Goal: Task Accomplishment & Management: Complete application form

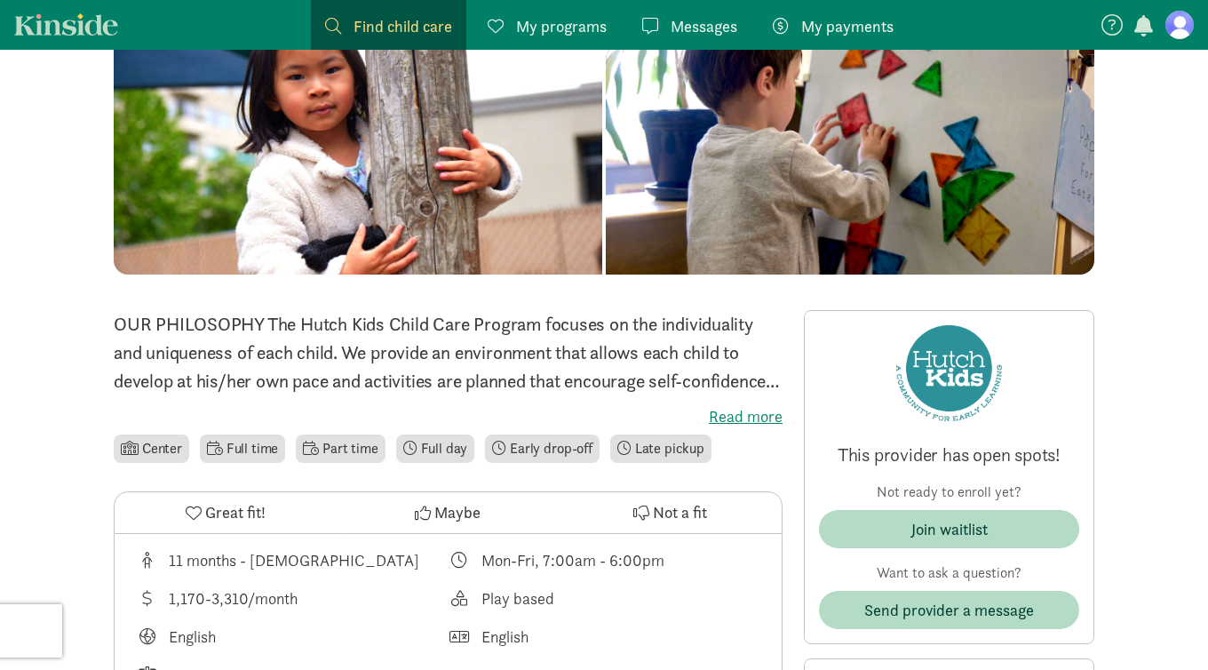
scroll to position [402, 0]
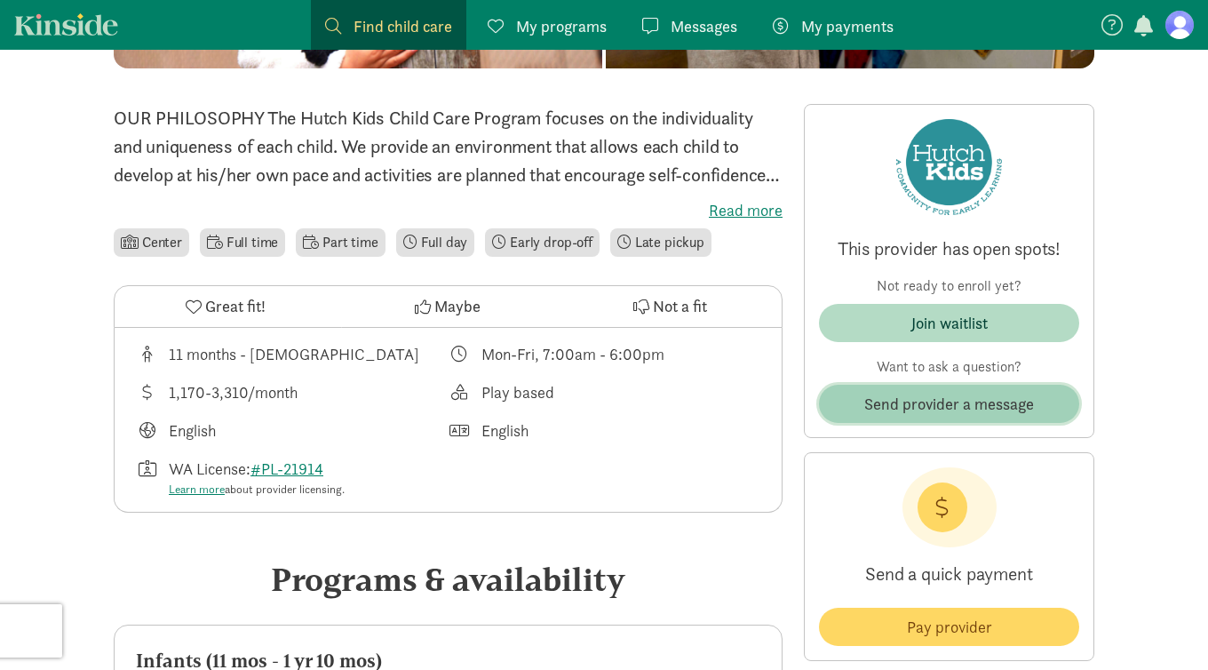
click at [915, 396] on span "Send provider a message" at bounding box center [950, 404] width 170 height 24
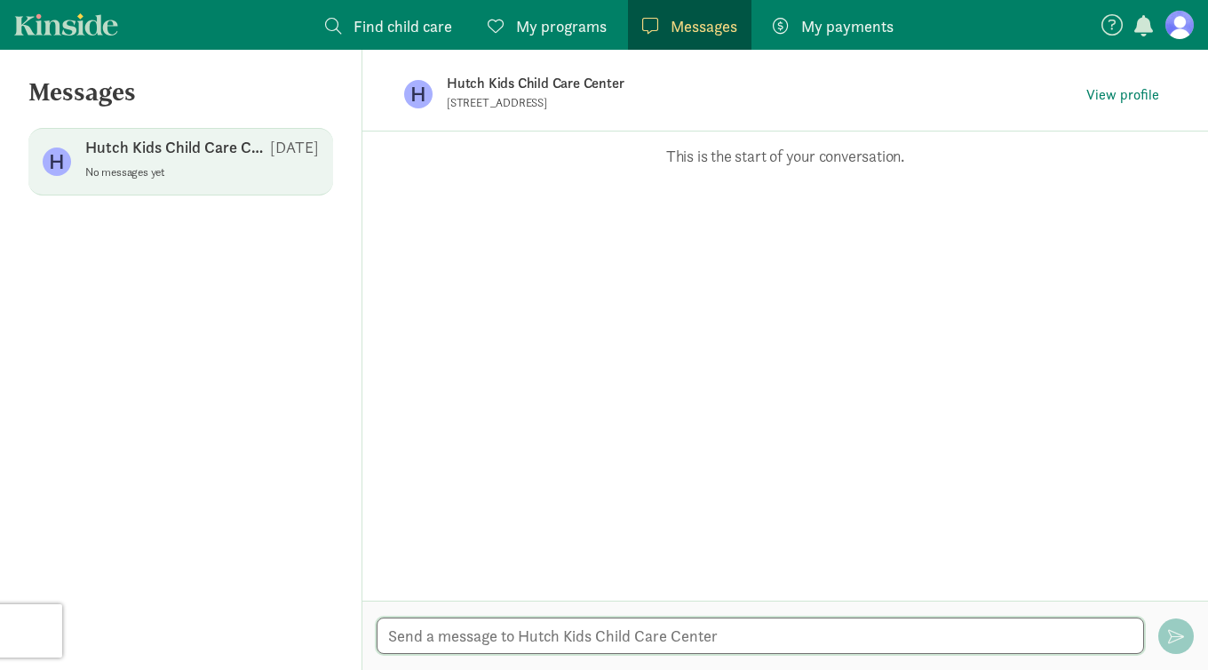
click at [499, 628] on textarea at bounding box center [761, 636] width 768 height 36
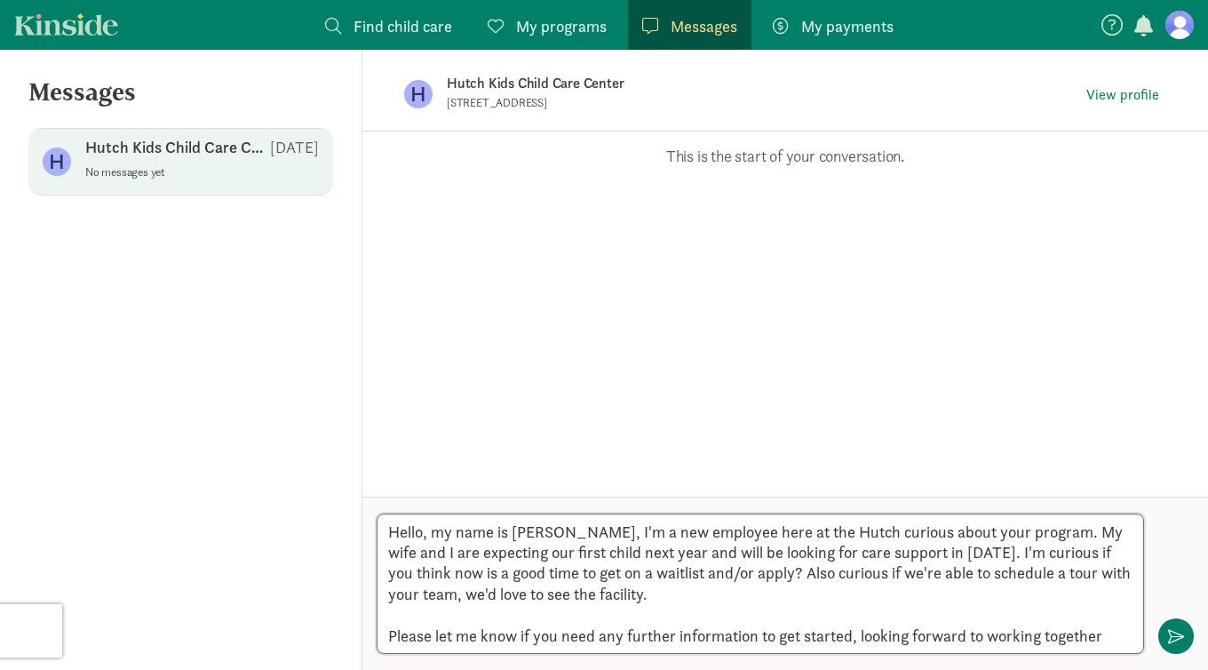
type textarea "Hello, my name is [PERSON_NAME], I'm a new employee here at the Hutch curious a…"
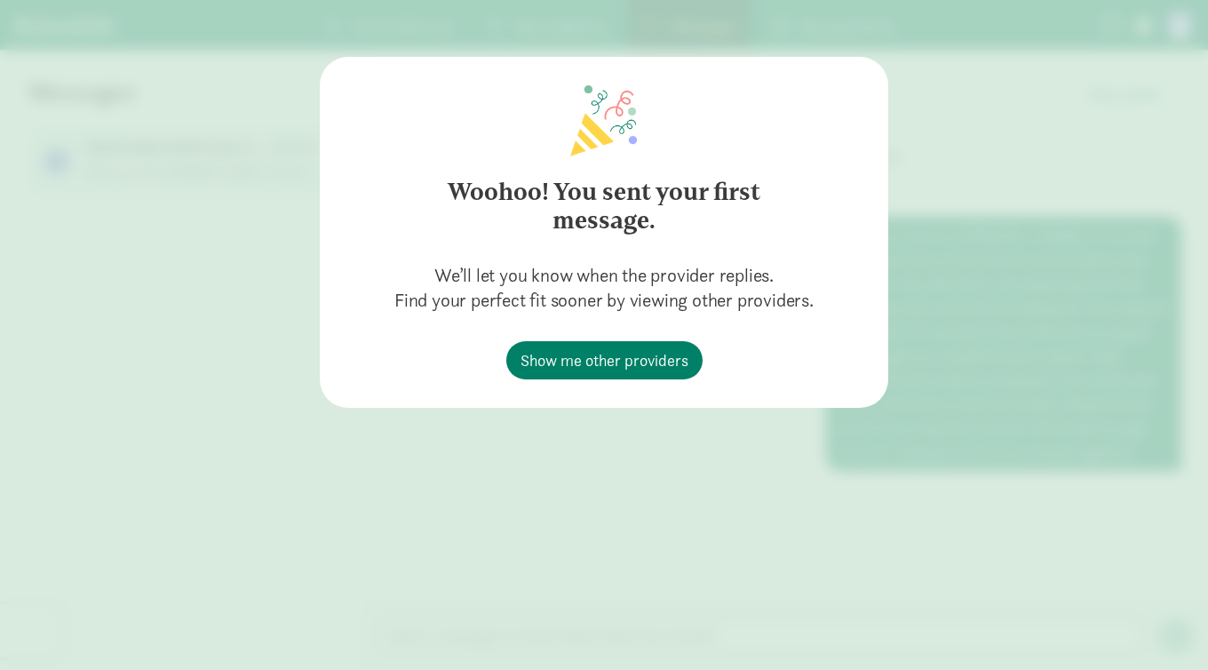
click at [769, 424] on div "Woohoo! You sent your first message. We’ll let you know when the provider repli…" at bounding box center [604, 335] width 1208 height 670
click at [921, 153] on div "Woohoo! You sent your first message. We’ll let you know when the provider repli…" at bounding box center [604, 335] width 1208 height 670
click at [619, 349] on span "Show me other providers" at bounding box center [605, 360] width 168 height 24
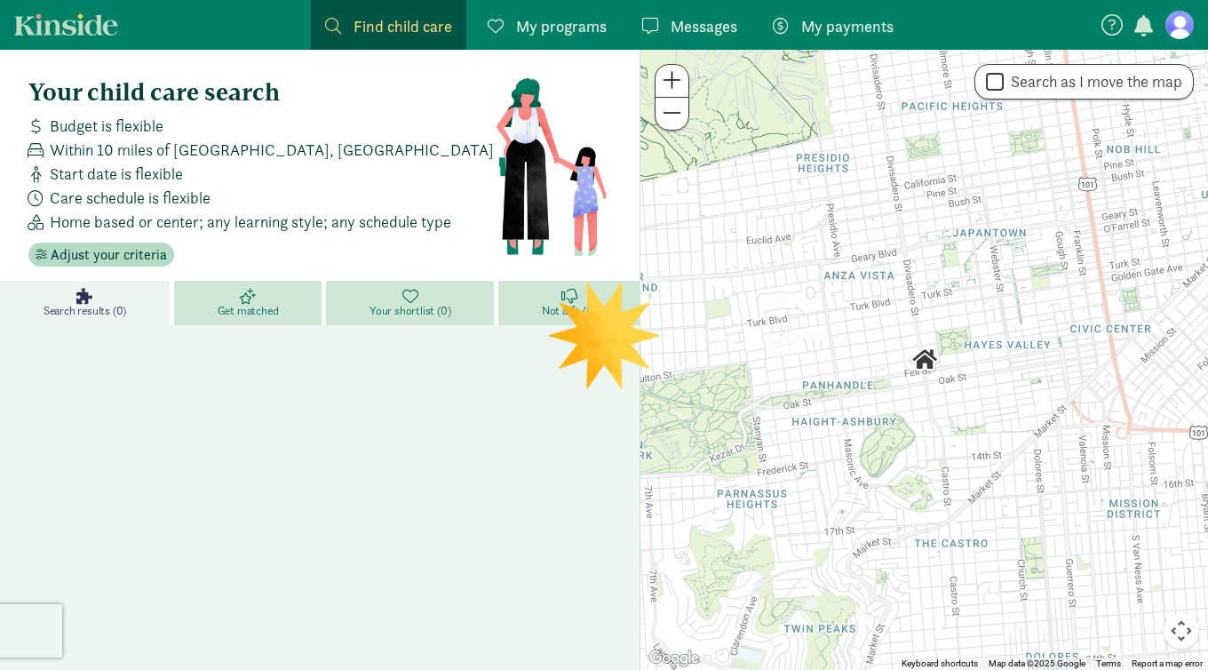
click at [106, 34] on link "Kinside" at bounding box center [66, 24] width 104 height 22
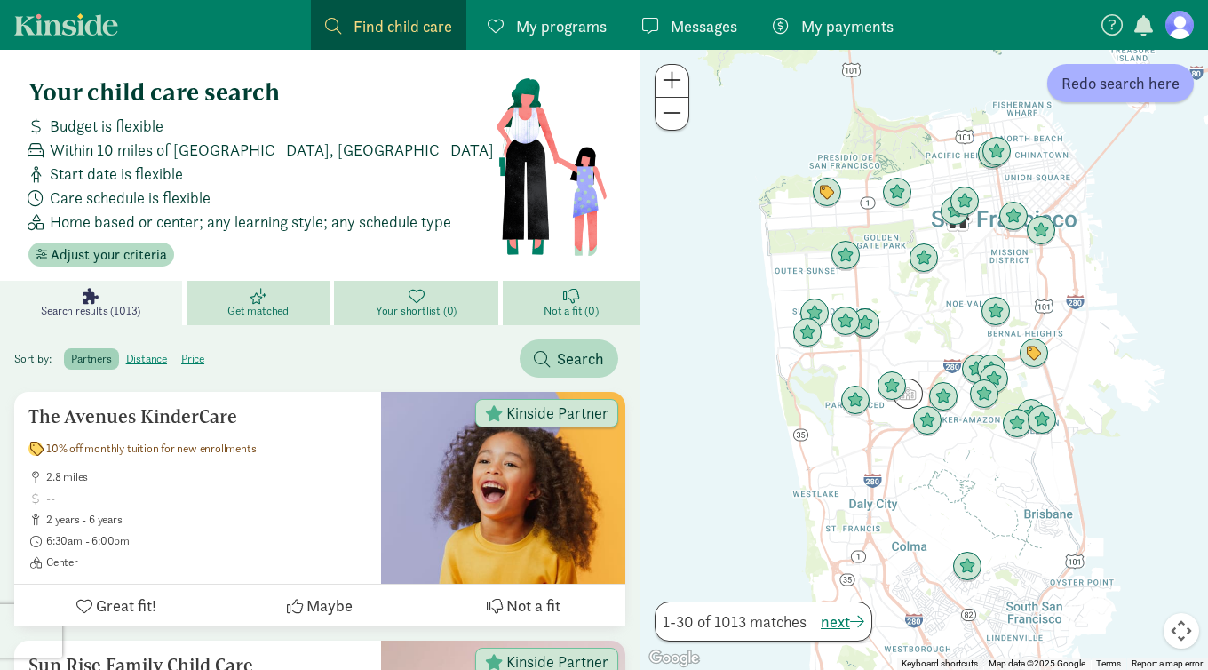
click at [1182, 18] on figure at bounding box center [1180, 25] width 28 height 28
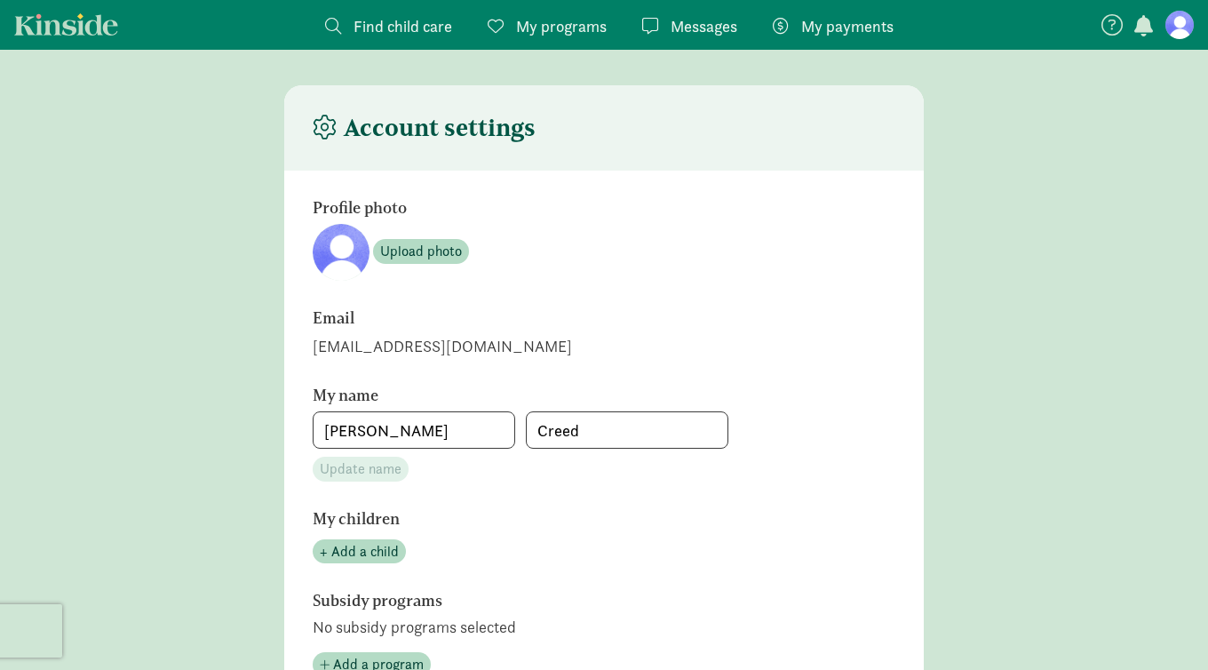
click at [685, 24] on span "Messages" at bounding box center [704, 26] width 67 height 24
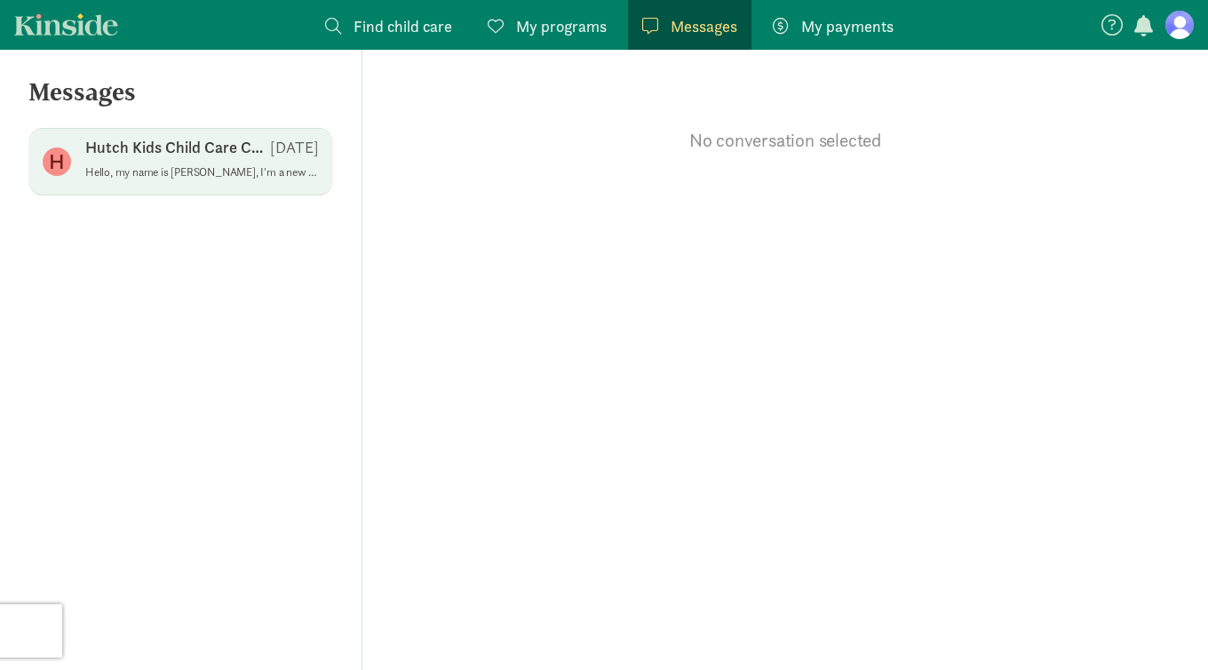
click at [206, 137] on p "Hutch Kids Child Care Center" at bounding box center [177, 147] width 185 height 21
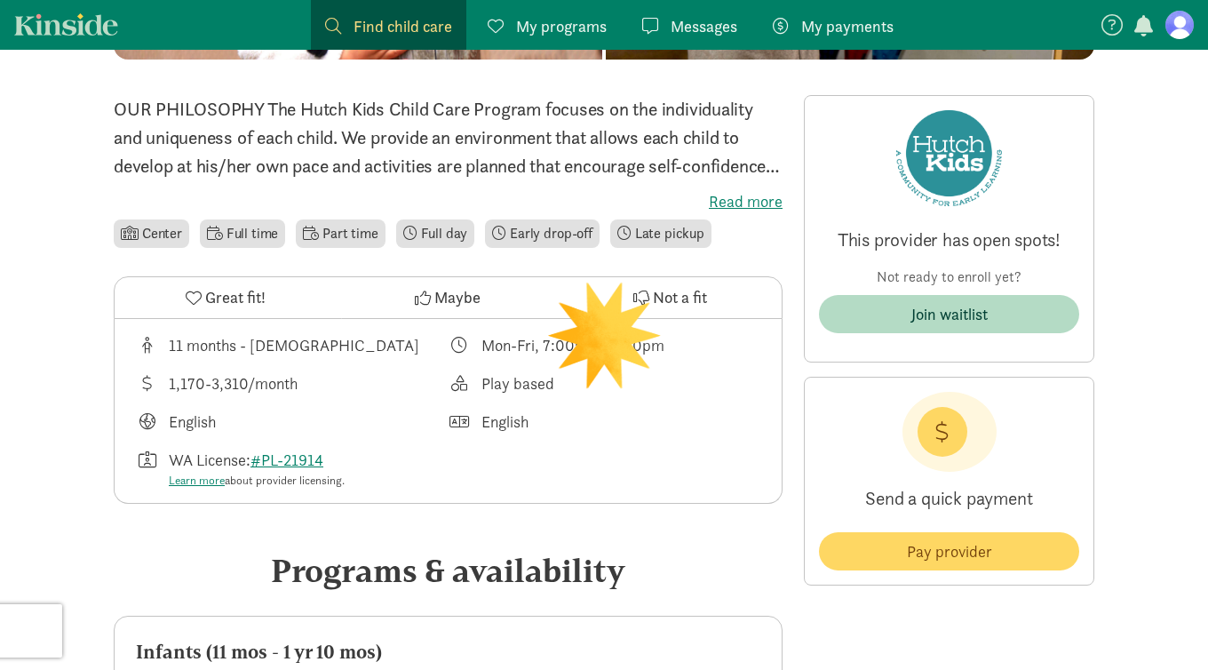
scroll to position [411, 0]
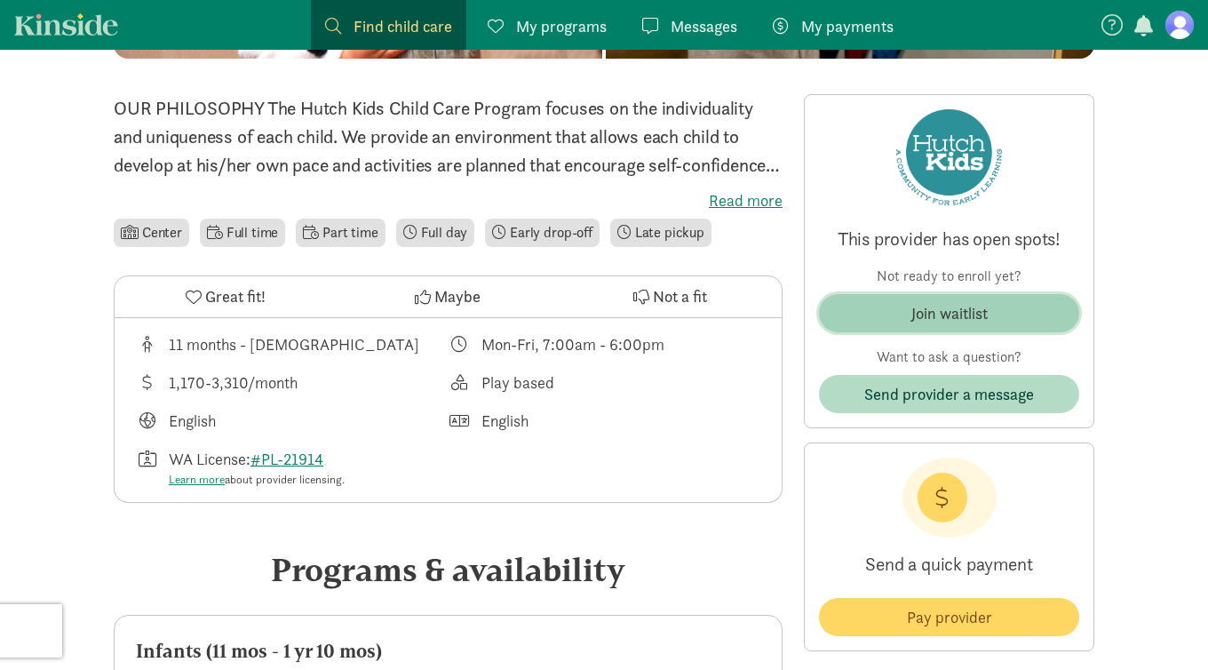
click at [972, 315] on div "Join waitlist" at bounding box center [950, 313] width 76 height 24
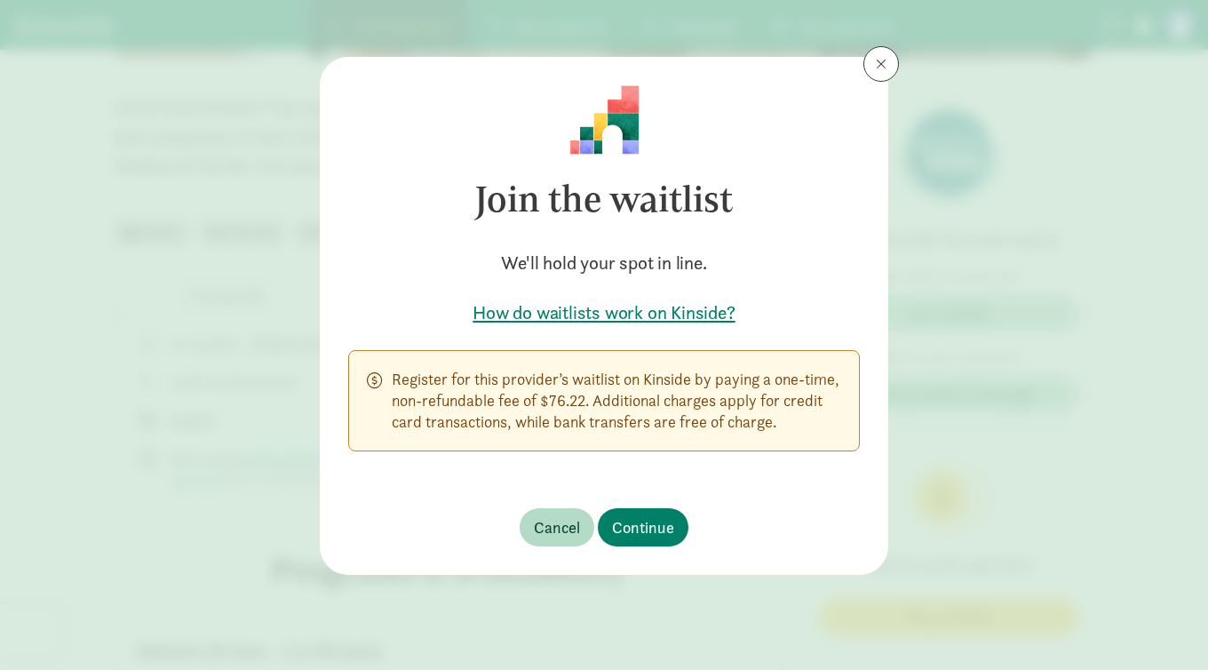
click at [658, 309] on h5 "How do waitlists work on Kinside?" at bounding box center [604, 312] width 512 height 25
click at [631, 521] on span "Continue" at bounding box center [643, 527] width 62 height 24
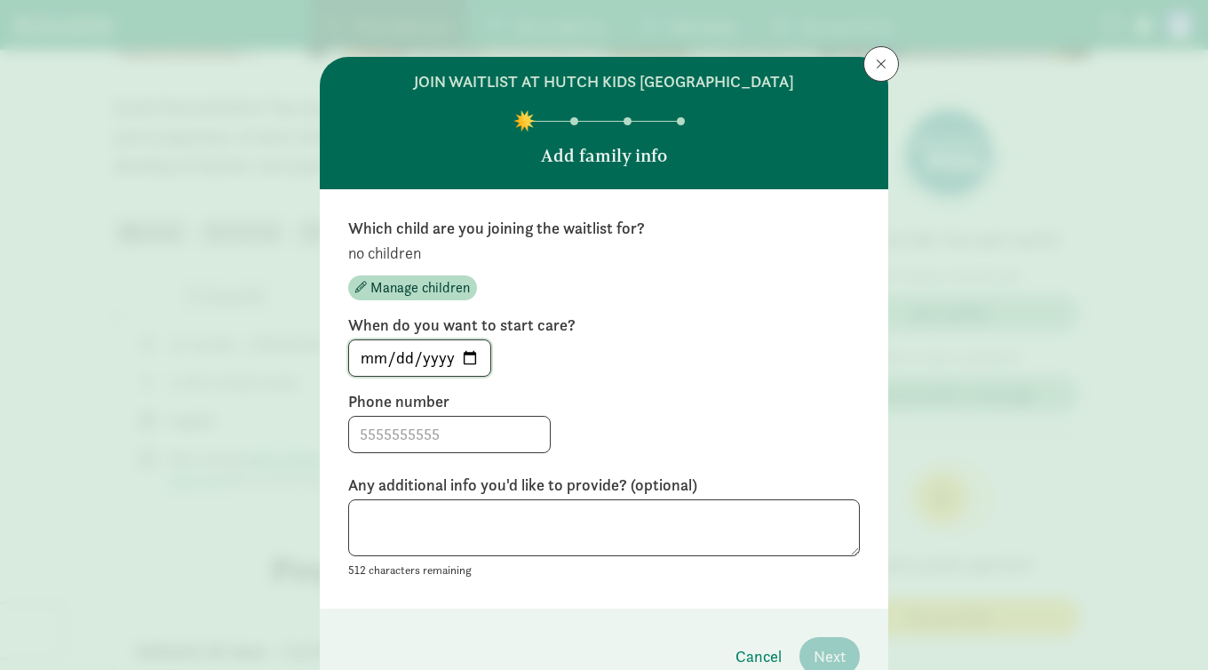
click at [469, 358] on input "2025-08-24" at bounding box center [419, 358] width 141 height 36
type input "2026-09-01"
click at [435, 439] on input at bounding box center [449, 435] width 201 height 36
type input "2066813085"
click at [403, 510] on textarea at bounding box center [604, 528] width 512 height 58
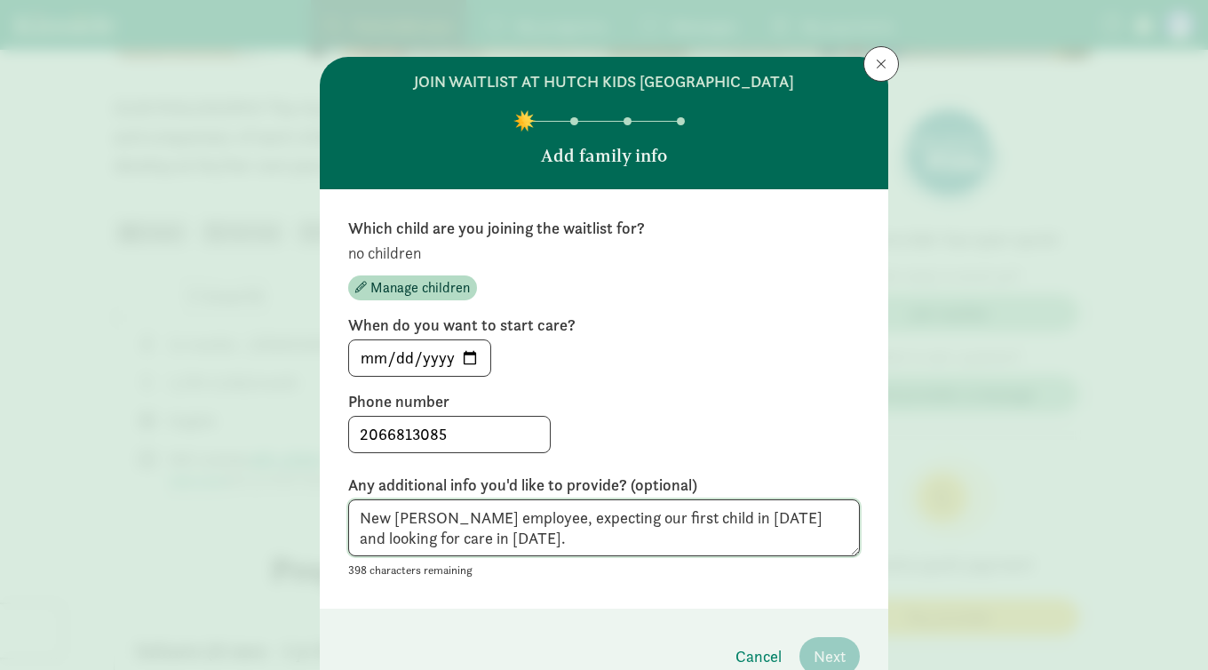
scroll to position [91, 0]
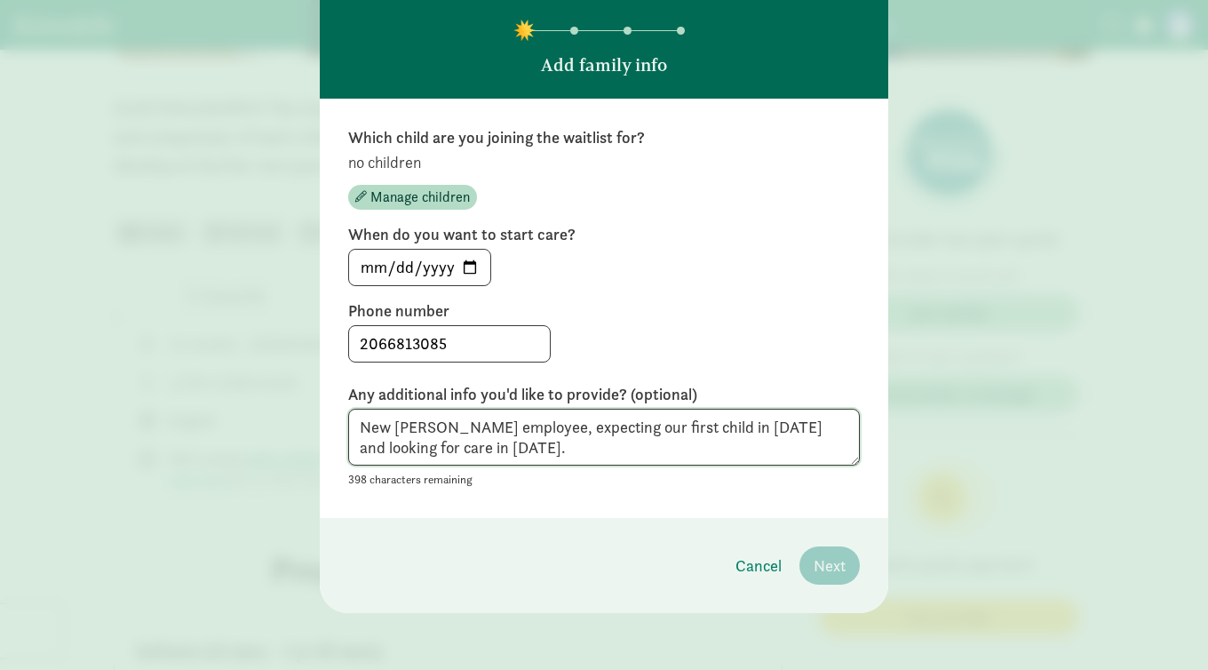
type textarea "New Fred Hutch employee, expecting our first child in February of 2026 and look…"
click at [409, 165] on p "no children" at bounding box center [604, 162] width 512 height 21
click at [396, 190] on span "Manage children" at bounding box center [421, 197] width 100 height 21
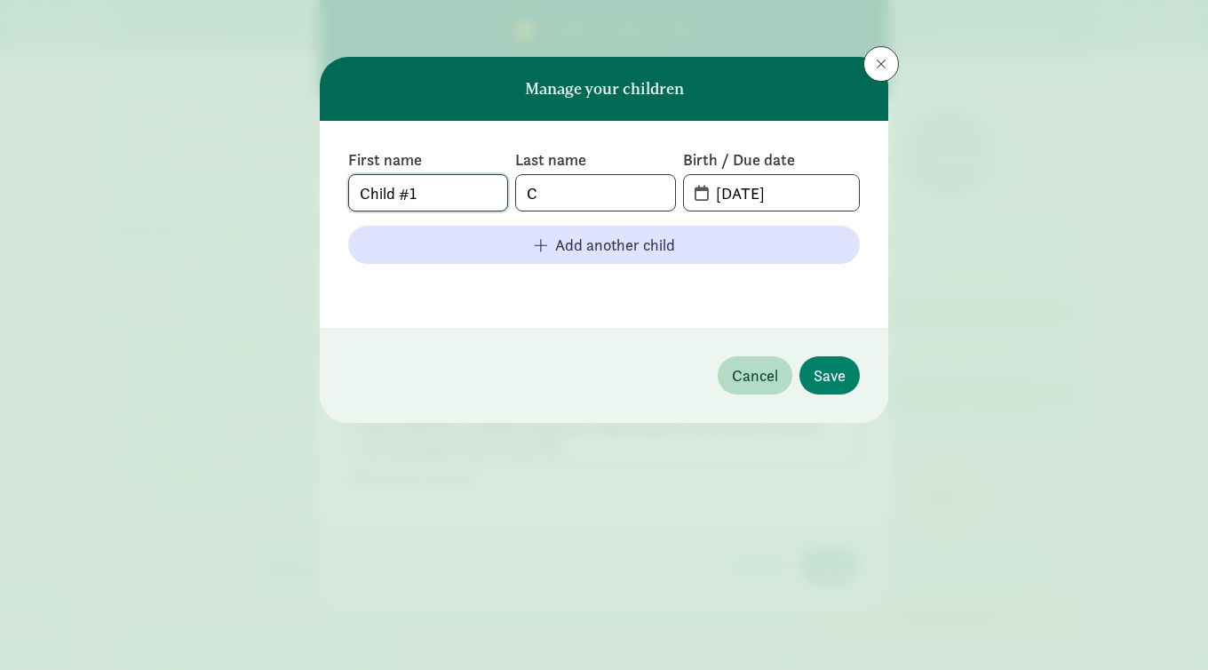
click at [434, 195] on input "Child #1" at bounding box center [428, 193] width 158 height 36
click at [777, 197] on input "08-24-2025" at bounding box center [782, 193] width 154 height 36
click at [434, 196] on input "Child #1" at bounding box center [428, 193] width 158 height 36
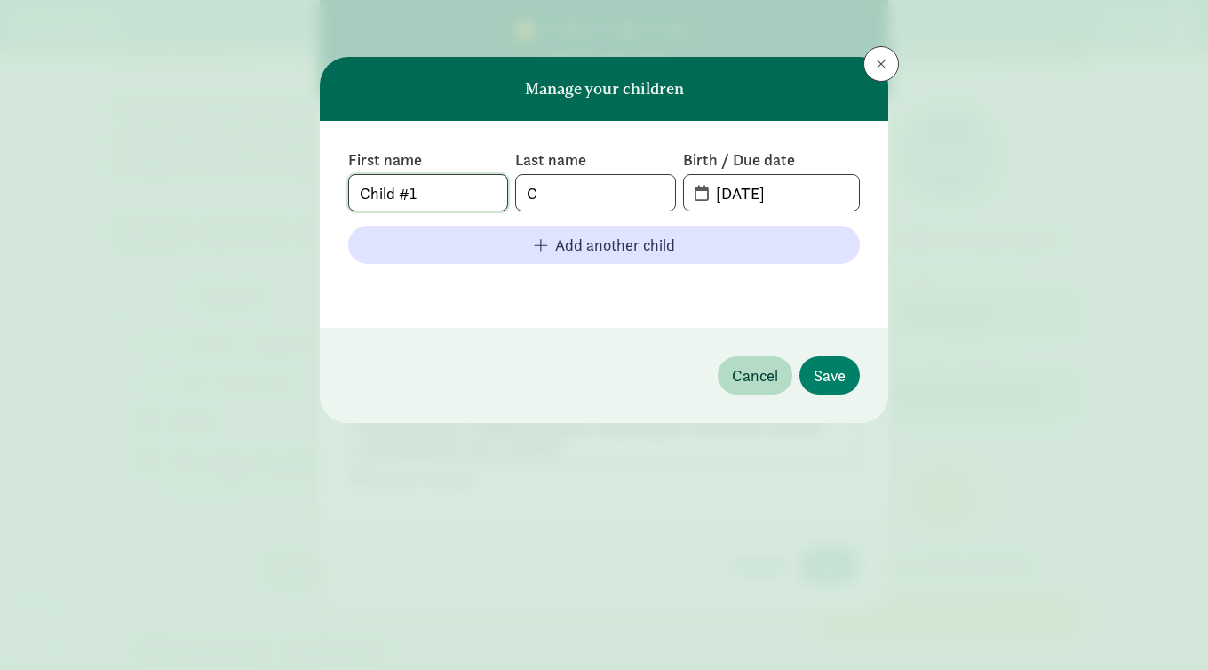
click at [434, 196] on input "Child #1" at bounding box center [428, 193] width 158 height 36
type input "Child"
click at [562, 199] on input "C" at bounding box center [595, 193] width 158 height 36
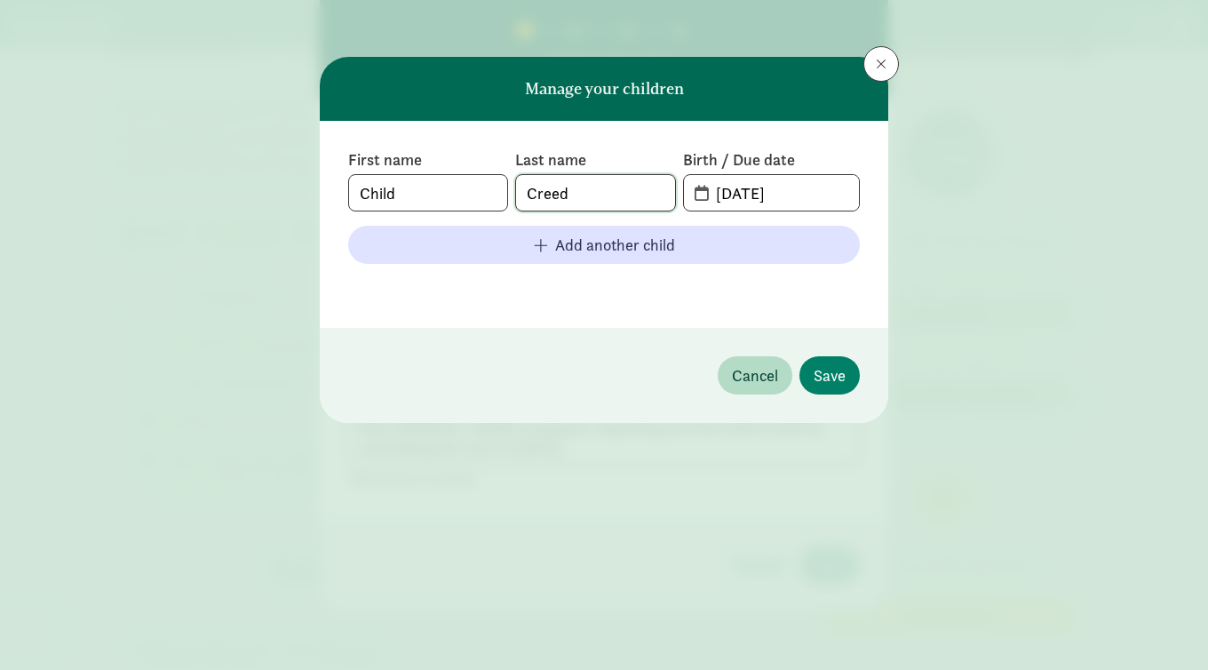
type input "Creed"
click at [752, 192] on input "08-24-2025" at bounding box center [782, 193] width 154 height 36
click at [733, 192] on input "08-24-2025" at bounding box center [782, 193] width 154 height 36
click at [789, 194] on input "02-15-2025" at bounding box center [782, 193] width 154 height 36
type input "02-15-2026"
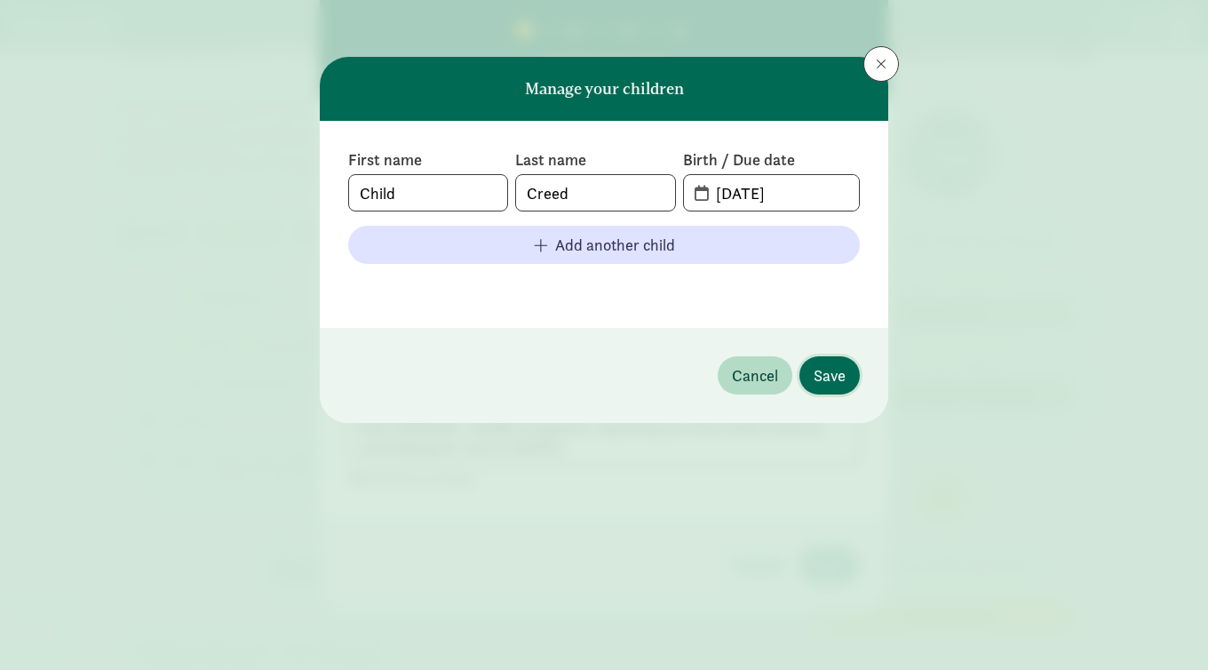
click at [816, 366] on span "Save" at bounding box center [830, 375] width 32 height 24
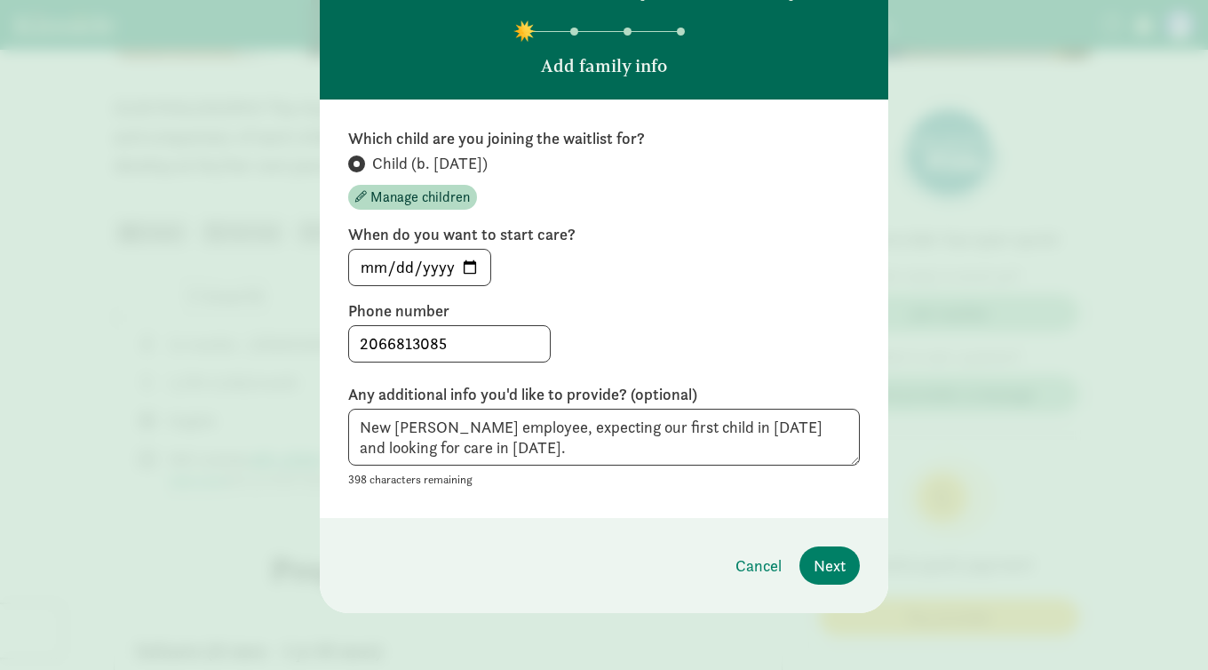
scroll to position [88, 0]
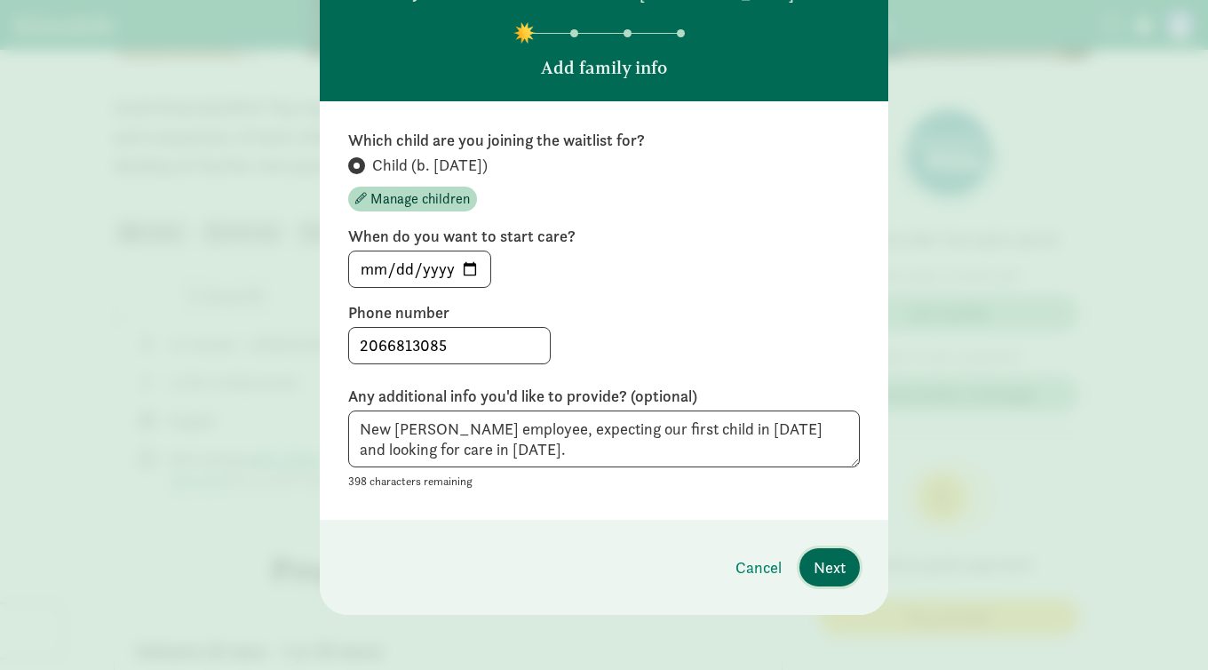
click at [828, 551] on button "Next" at bounding box center [830, 567] width 60 height 38
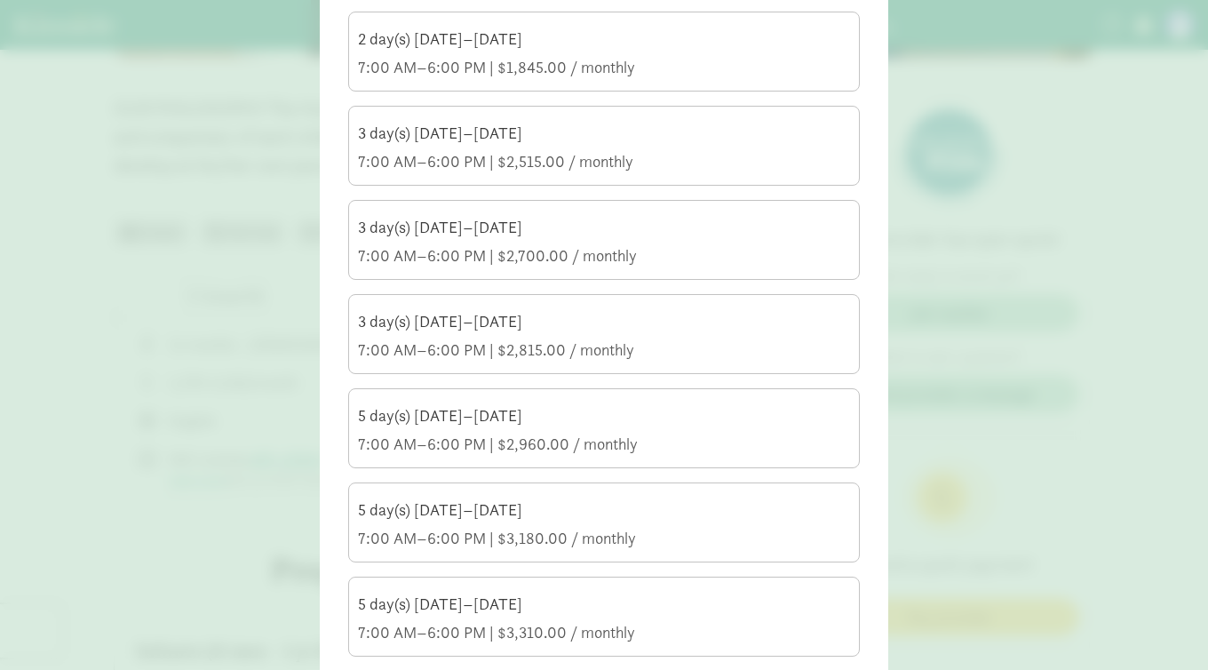
scroll to position [367, 0]
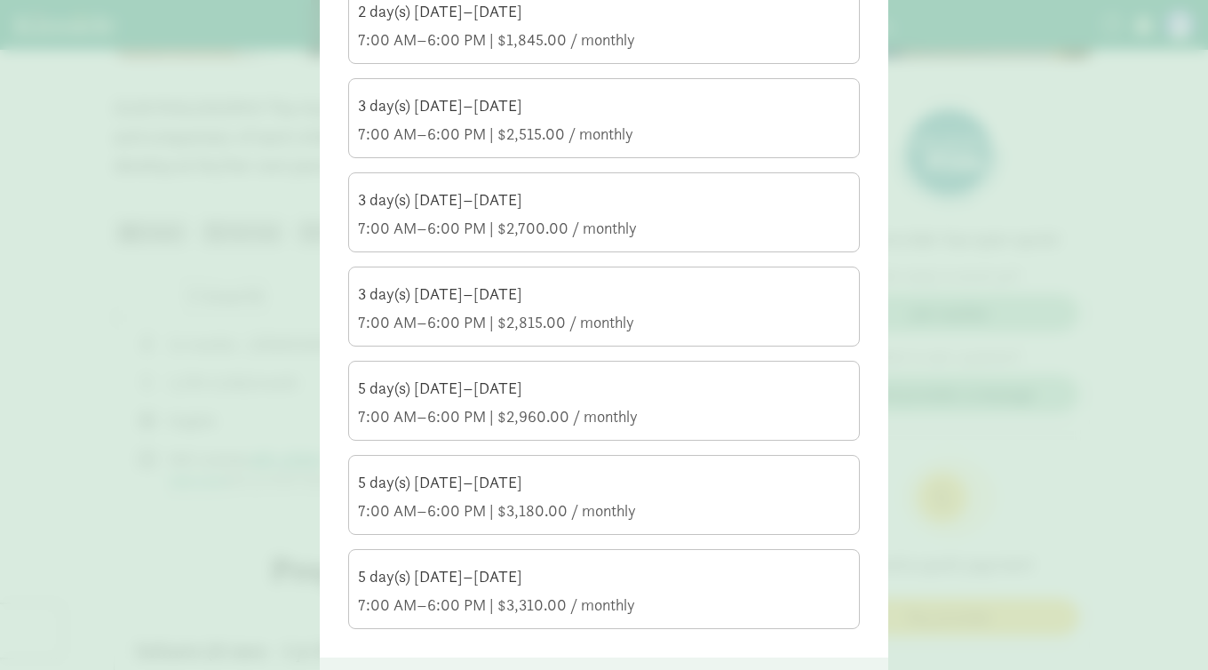
click at [480, 231] on div "7:00 AM–6:00 PM | $2,700.00 / monthly" at bounding box center [604, 228] width 492 height 21
click at [0, 0] on input "3 day(s) Monday–Friday 7:00 AM–6:00 PM | $2,700.00 / monthly" at bounding box center [0, 0] width 0 height 0
click at [474, 295] on div "3 day(s) Wednesday–Friday" at bounding box center [604, 293] width 492 height 21
click at [0, 0] on input "3 day(s) Wednesday–Friday 7:00 AM–6:00 PM | $2,815.00 / monthly" at bounding box center [0, 0] width 0 height 0
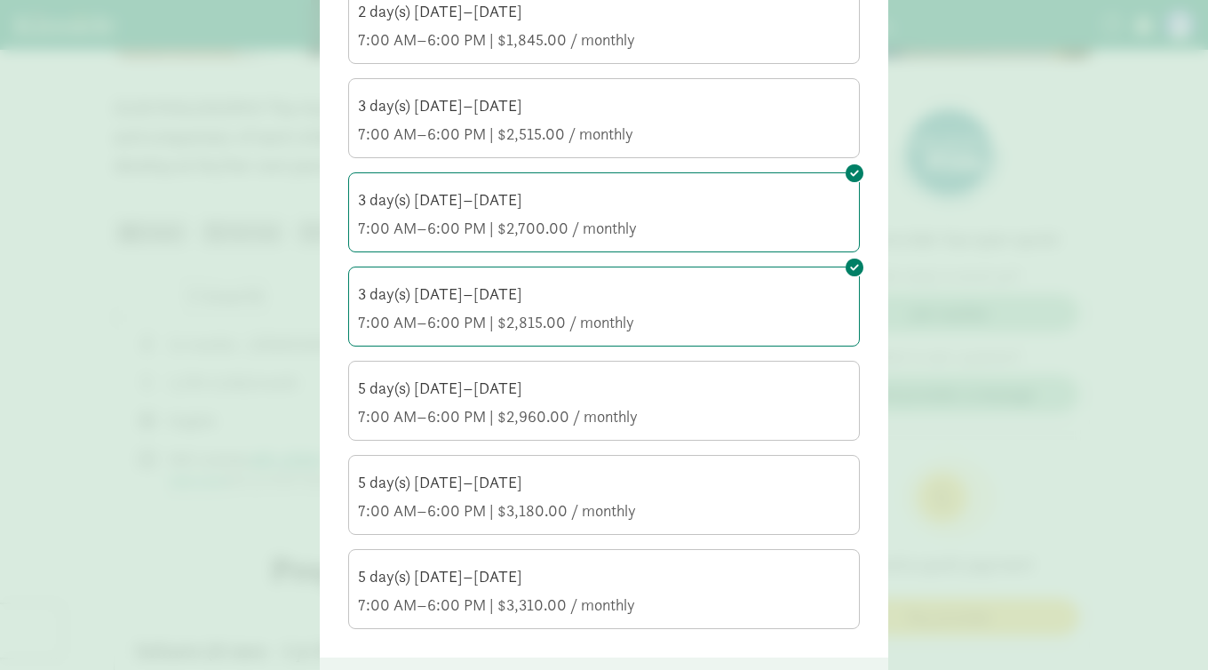
click at [461, 392] on div "5 day(s) Monday–Friday" at bounding box center [604, 388] width 492 height 21
click at [0, 0] on input "5 day(s) Monday–Friday 7:00 AM–6:00 PM | $2,960.00 / monthly" at bounding box center [0, 0] width 0 height 0
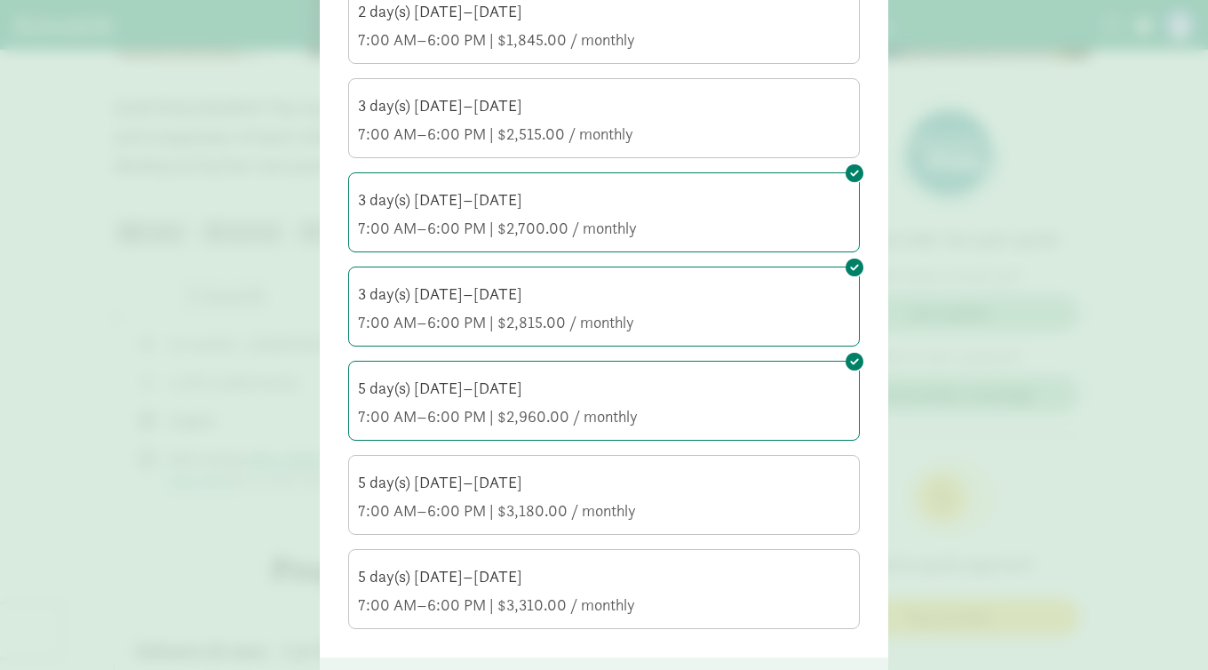
click at [435, 500] on div "7:00 AM–6:00 PM | $3,180.00 / monthly" at bounding box center [604, 510] width 492 height 21
click at [0, 0] on input "5 day(s) Monday–Friday 7:00 AM–6:00 PM | $3,180.00 / monthly" at bounding box center [0, 0] width 0 height 0
click at [434, 578] on div "5 day(s) Monday–Friday" at bounding box center [604, 576] width 492 height 21
click at [0, 0] on input "5 day(s) Monday–Friday 7:00 AM–6:00 PM | $3,310.00 / monthly" at bounding box center [0, 0] width 0 height 0
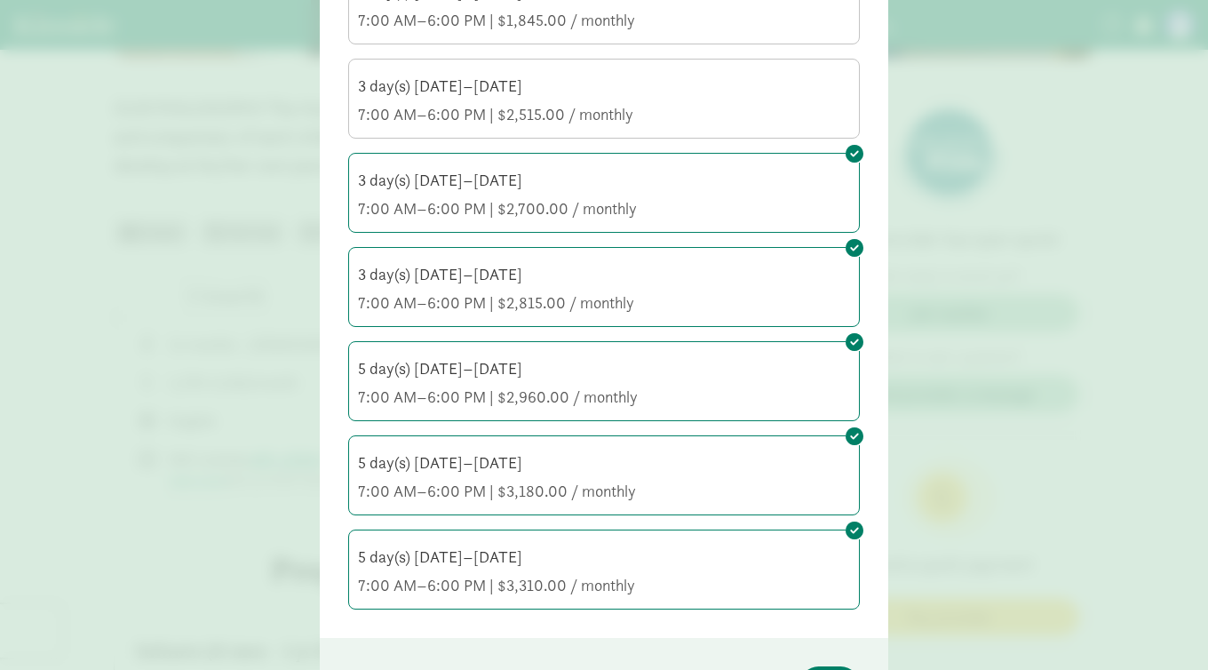
scroll to position [387, 0]
click at [624, 100] on div "3 day(s) Monday–Friday 7:00 AM–6:00 PM | $2,515.00 / monthly" at bounding box center [604, 100] width 492 height 50
click at [0, 0] on input "3 day(s) Monday–Friday 7:00 AM–6:00 PM | $2,515.00 / monthly" at bounding box center [0, 0] width 0 height 0
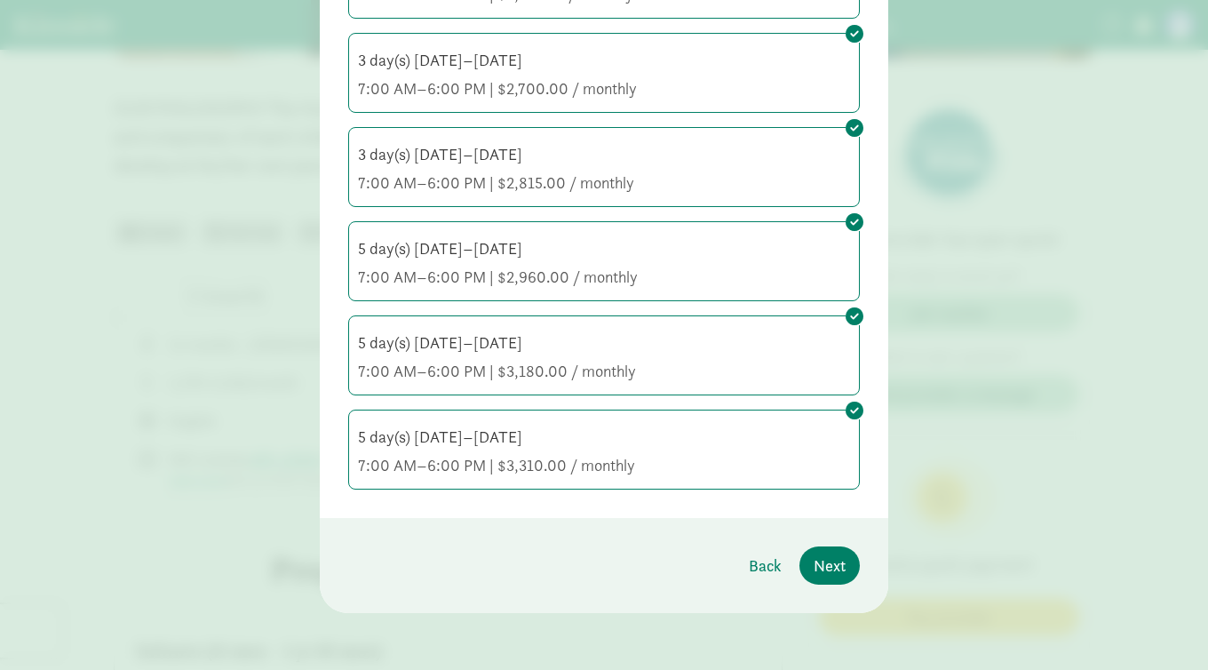
scroll to position [506, 0]
click at [826, 570] on span "Next" at bounding box center [830, 566] width 32 height 24
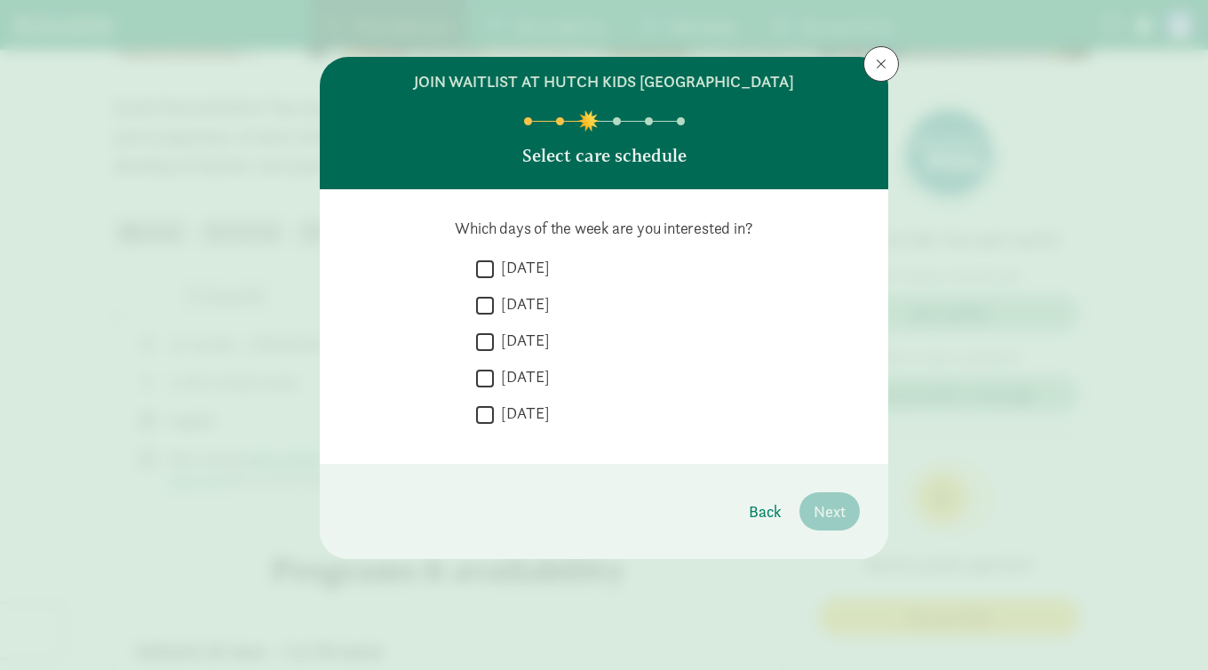
click at [485, 273] on input "Monday" at bounding box center [485, 269] width 18 height 24
checkbox input "true"
click at [485, 303] on input "Tuesday" at bounding box center [485, 305] width 18 height 24
checkbox input "true"
click at [485, 330] on input "Wednesday" at bounding box center [485, 342] width 18 height 24
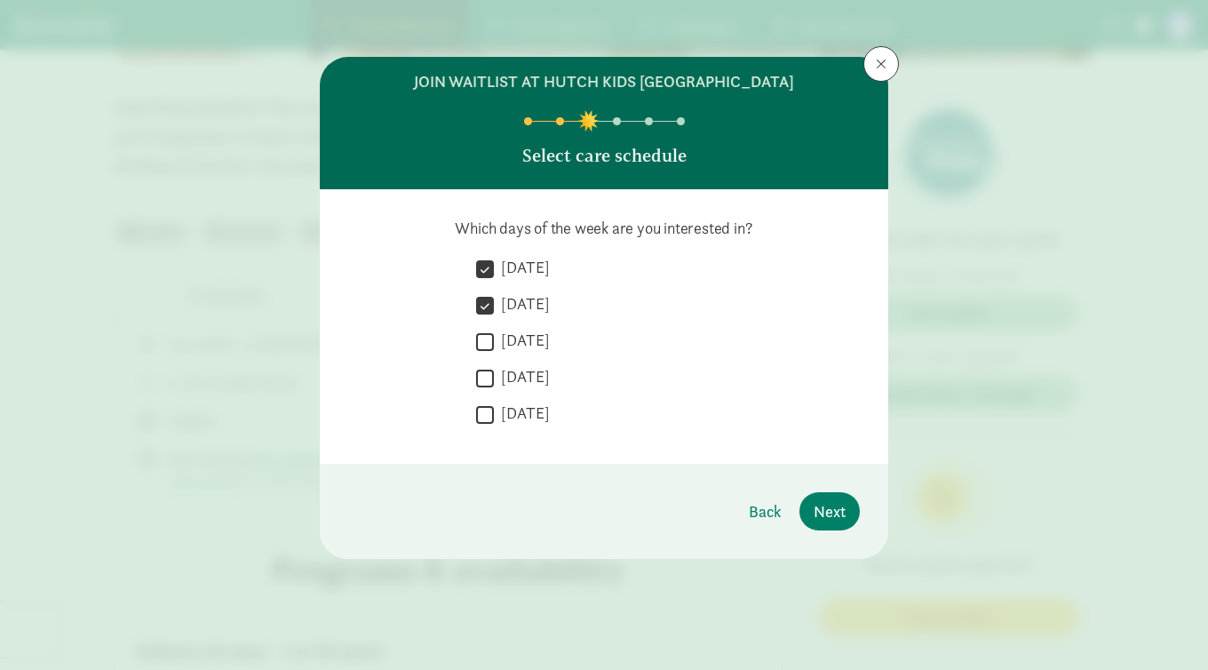
checkbox input "true"
click at [485, 374] on input "Thursday" at bounding box center [485, 378] width 18 height 24
checkbox input "true"
click at [485, 407] on input "Friday" at bounding box center [485, 415] width 18 height 24
checkbox input "true"
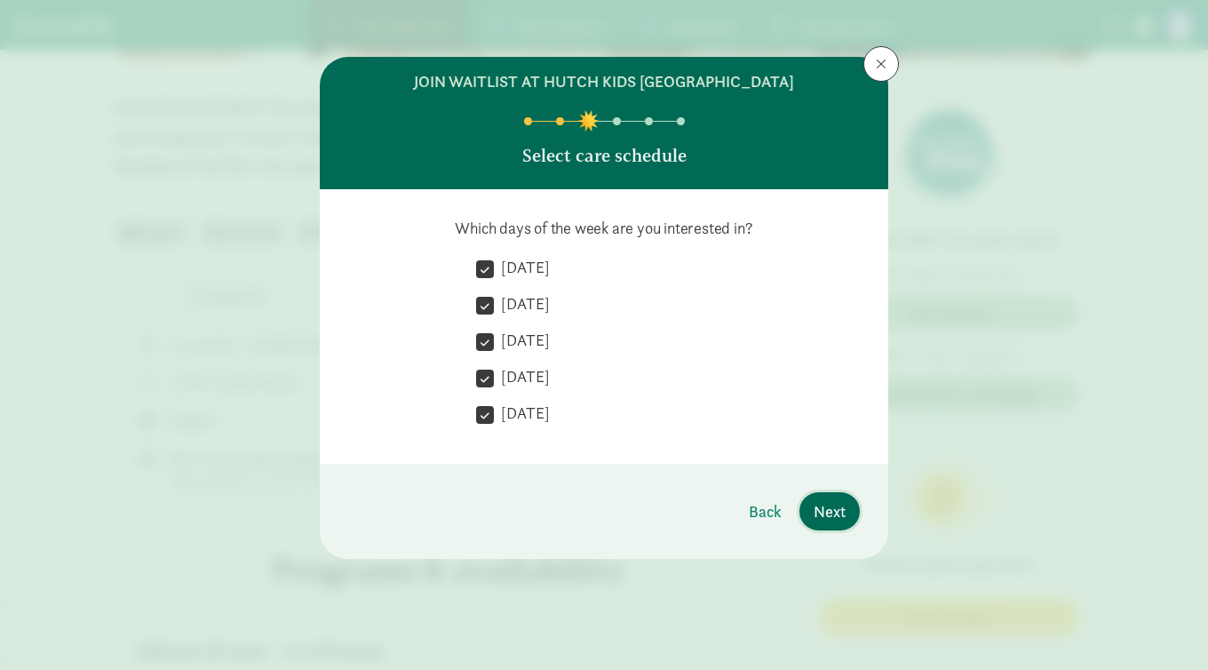
click at [830, 517] on span "Next" at bounding box center [830, 511] width 32 height 24
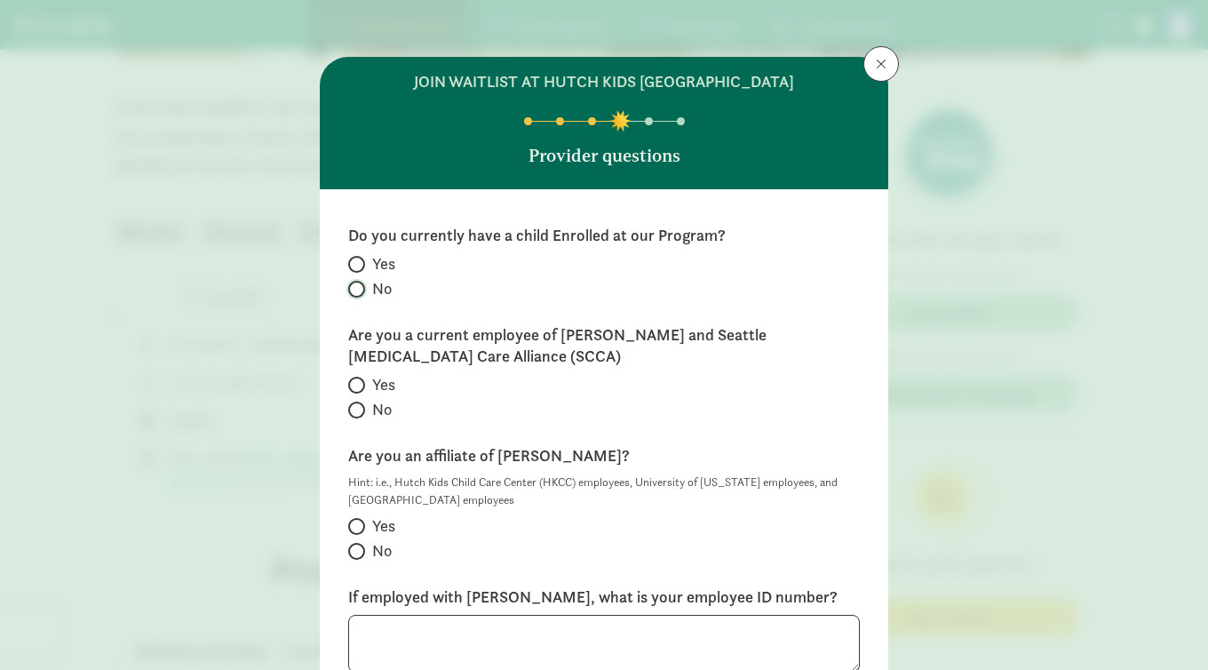
click at [358, 288] on input "No" at bounding box center [354, 289] width 12 height 12
radio input "true"
click at [357, 385] on input "Yes" at bounding box center [354, 385] width 12 height 12
radio input "true"
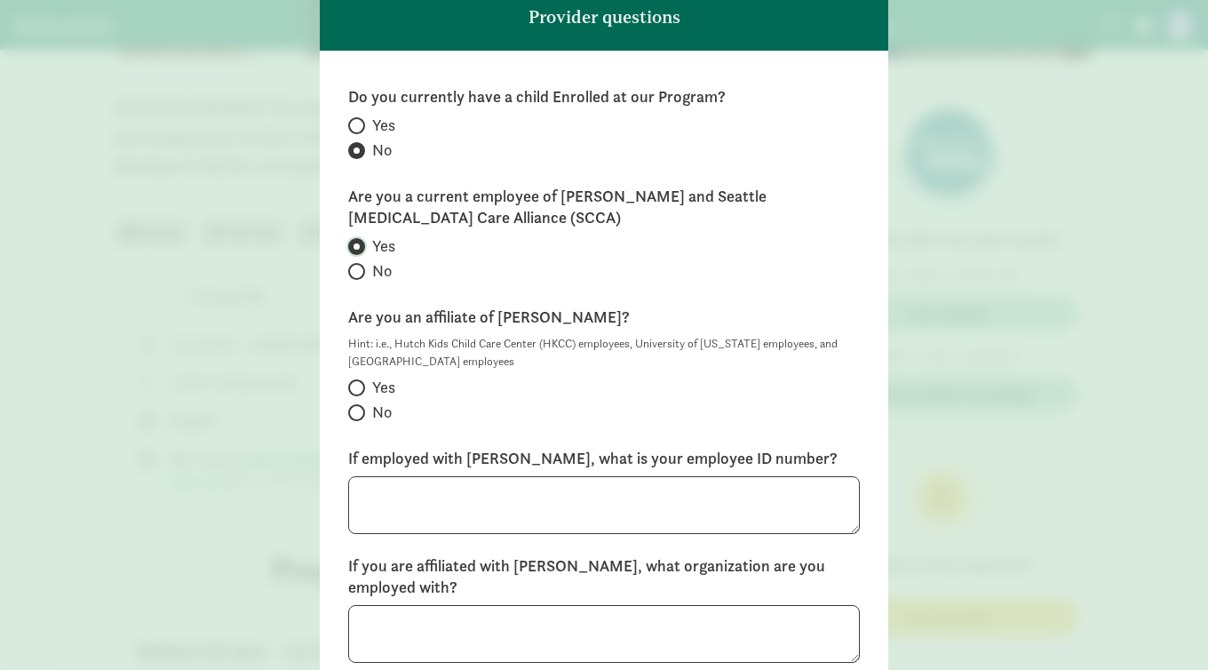
scroll to position [138, 0]
click at [357, 388] on input "Yes" at bounding box center [354, 389] width 12 height 12
radio input "true"
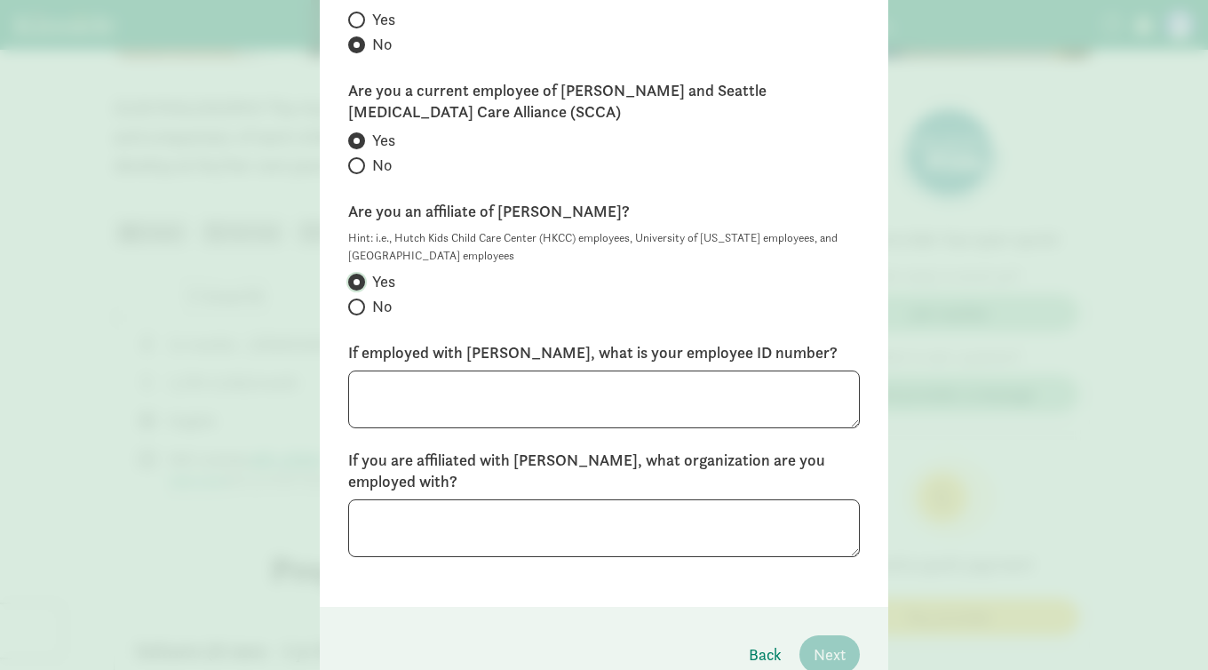
scroll to position [288, 0]
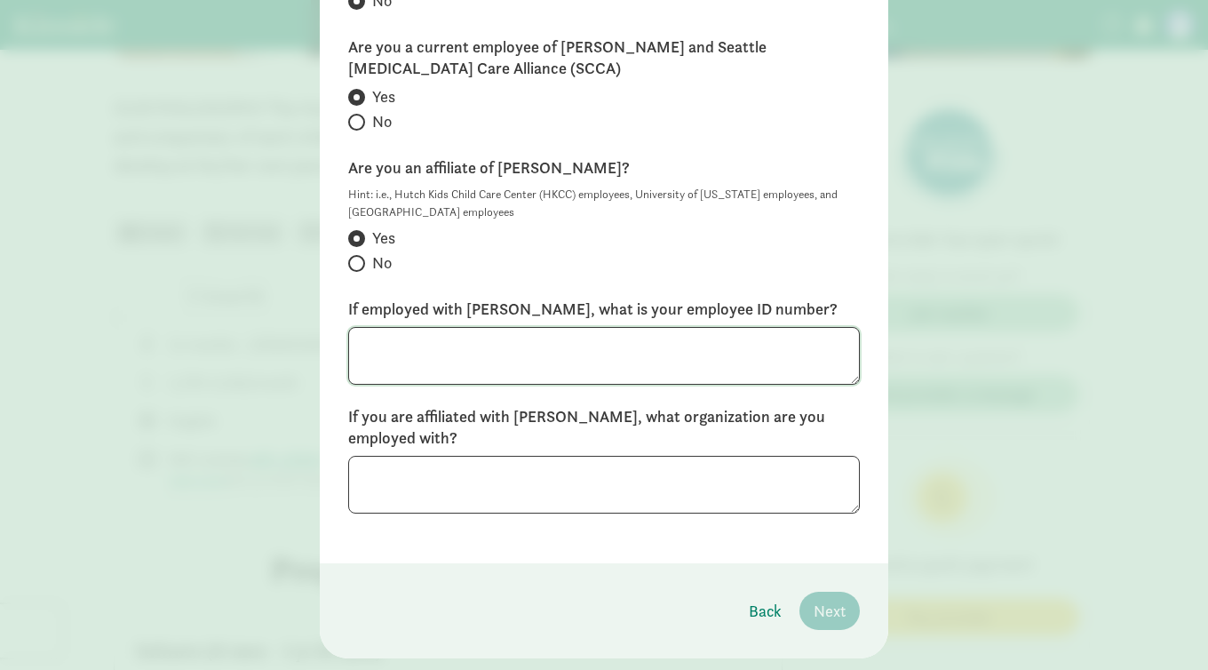
click at [486, 357] on textarea at bounding box center [604, 356] width 512 height 58
paste textarea "55847"
type textarea "55847"
paste textarea "55847"
click at [461, 365] on textarea "55847" at bounding box center [604, 356] width 512 height 58
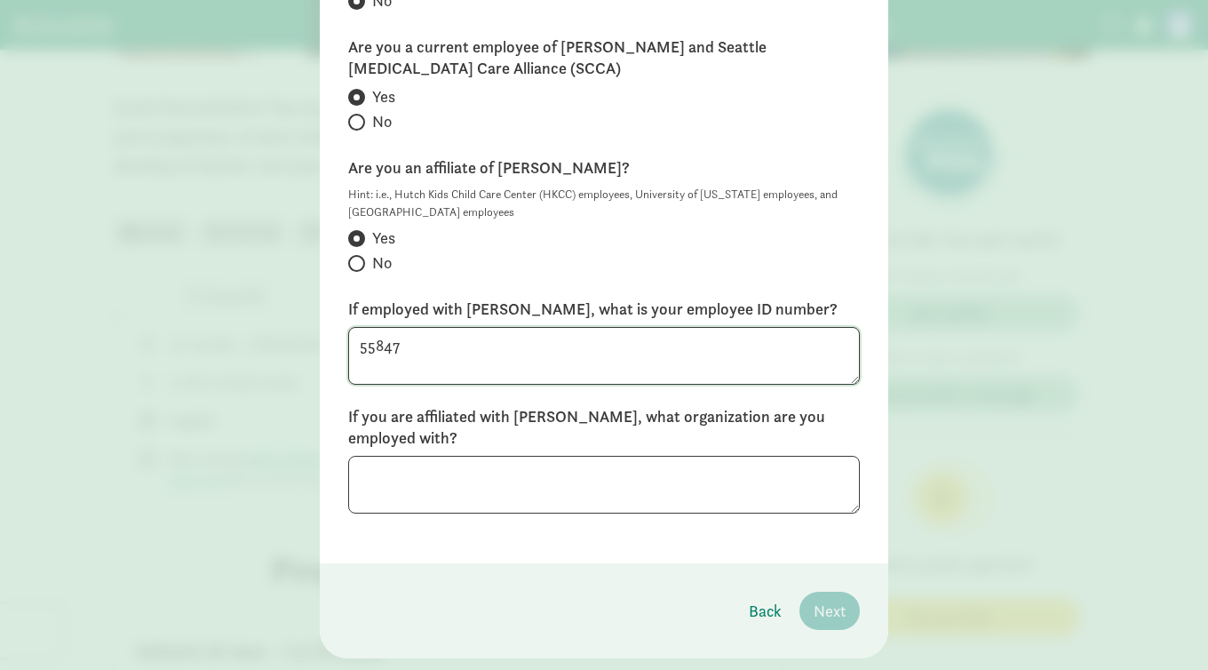
type textarea "55847"
click at [356, 266] on input "No" at bounding box center [354, 264] width 12 height 12
radio input "true"
click at [506, 469] on textarea at bounding box center [604, 485] width 512 height 58
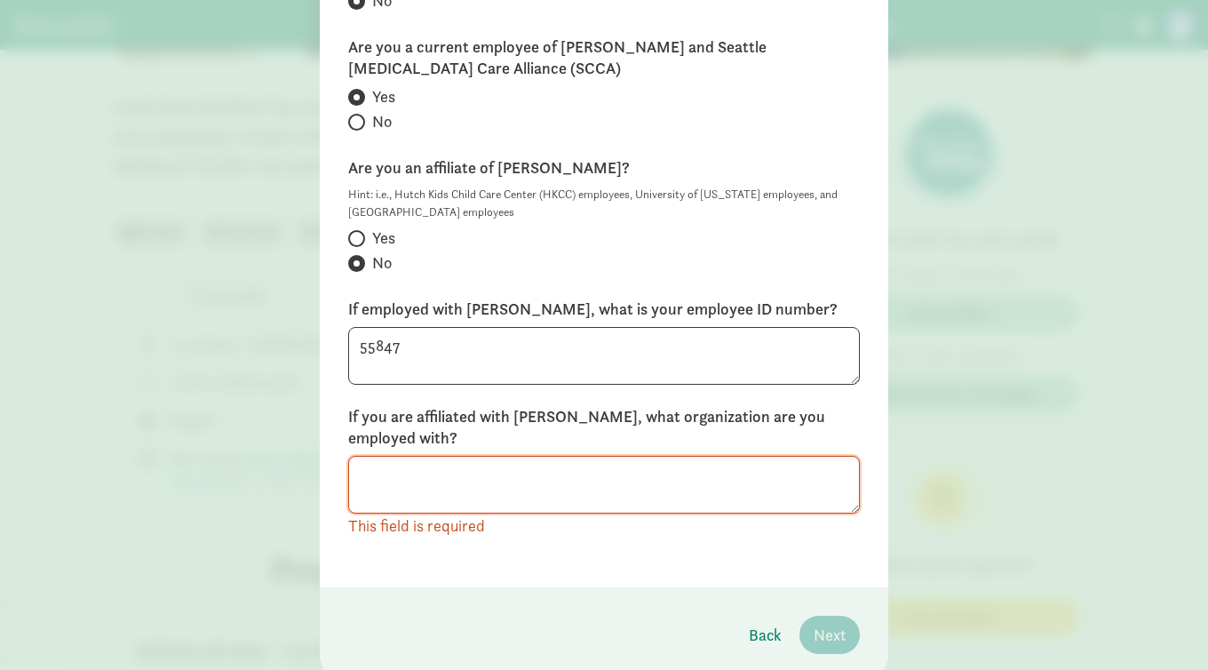
click at [360, 234] on span at bounding box center [356, 238] width 17 height 17
click at [360, 234] on input "Yes" at bounding box center [354, 239] width 12 height 12
radio input "true"
click at [357, 253] on label "No" at bounding box center [604, 262] width 512 height 21
click at [357, 258] on input "No" at bounding box center [354, 264] width 12 height 12
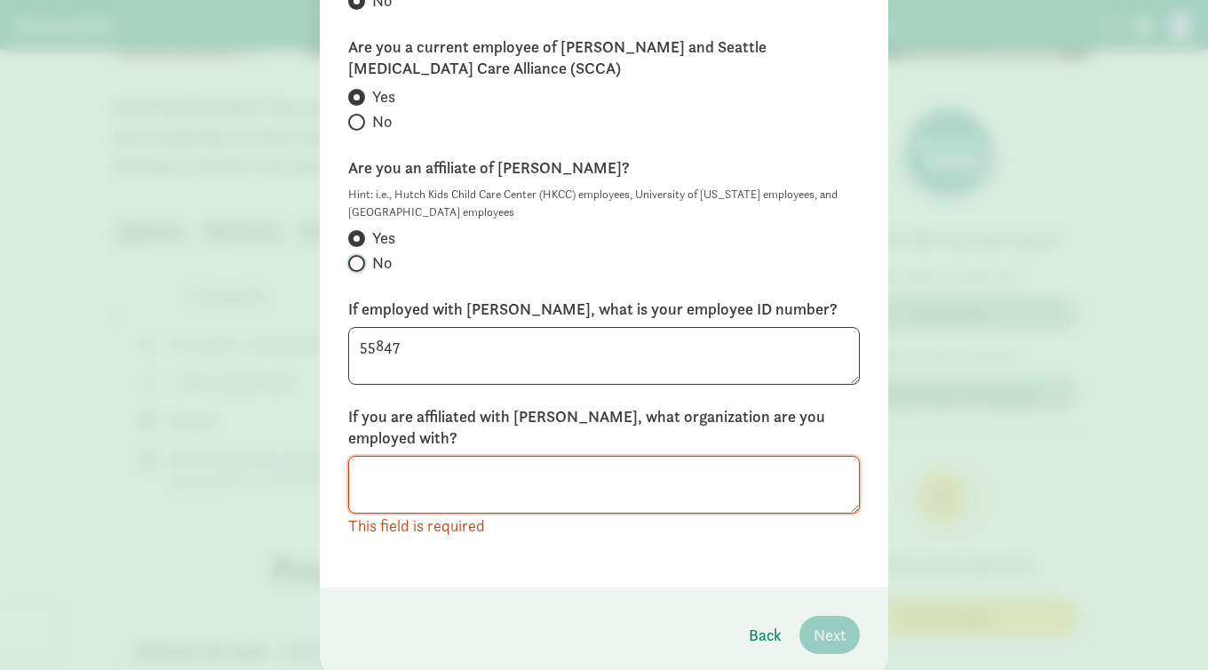
radio input "true"
click at [716, 544] on div "Do you currently have a child Enrolled at our Program? Yes No Are you a current…" at bounding box center [604, 244] width 569 height 686
click at [680, 483] on textarea at bounding box center [604, 485] width 512 height 58
click at [665, 251] on div "Hint: i.e., Hutch Kids Child Care Center (HKCC) employees, University of Washin…" at bounding box center [604, 232] width 512 height 92
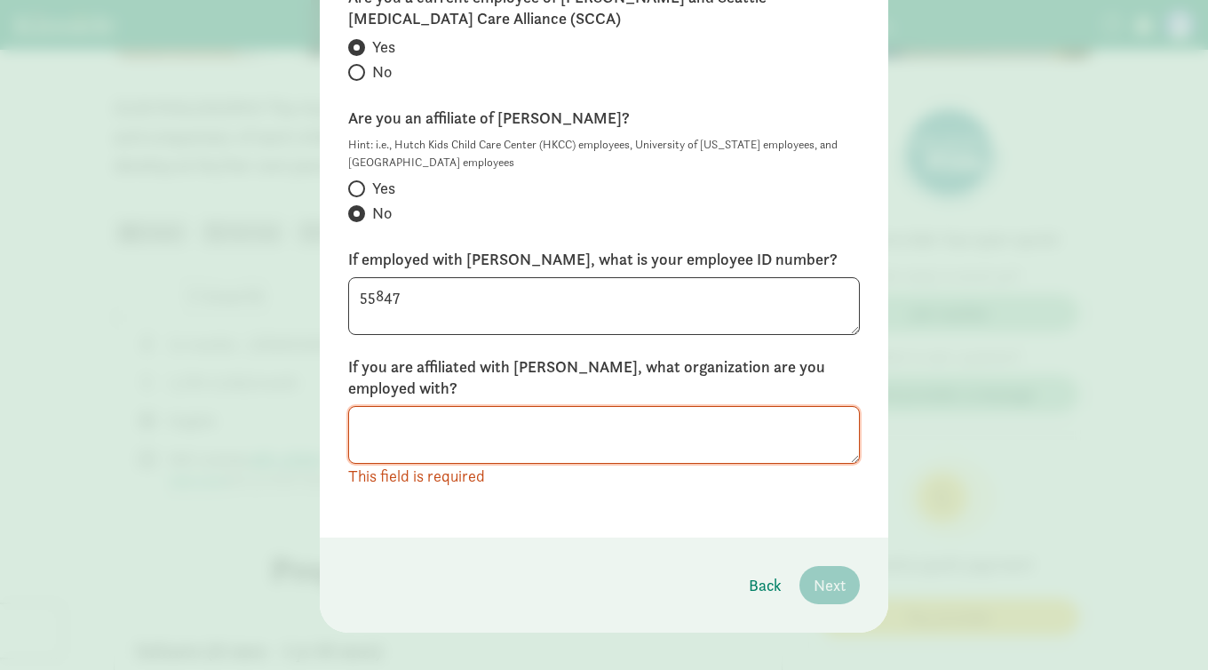
scroll to position [356, 0]
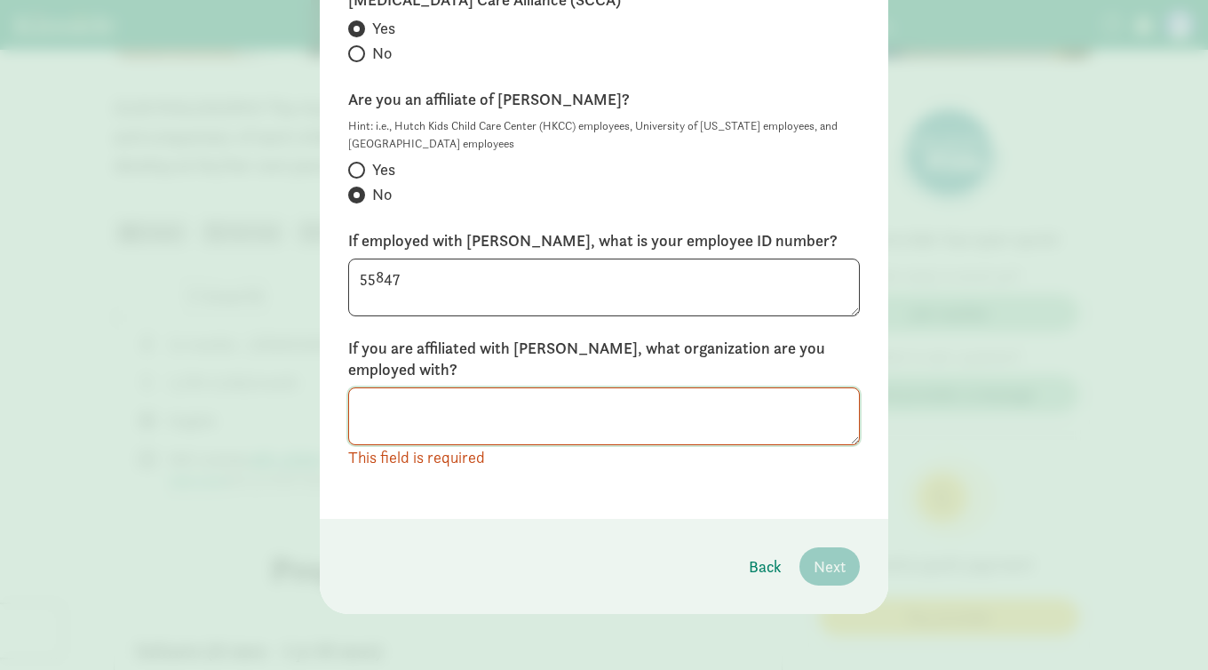
click at [436, 400] on textarea at bounding box center [604, 416] width 512 height 58
click at [344, 170] on div "Do you currently have a child Enrolled at our Program? Yes No Are you a current…" at bounding box center [604, 176] width 569 height 686
click at [356, 170] on input "Yes" at bounding box center [354, 170] width 12 height 12
radio input "true"
click at [379, 402] on textarea at bounding box center [604, 416] width 512 height 58
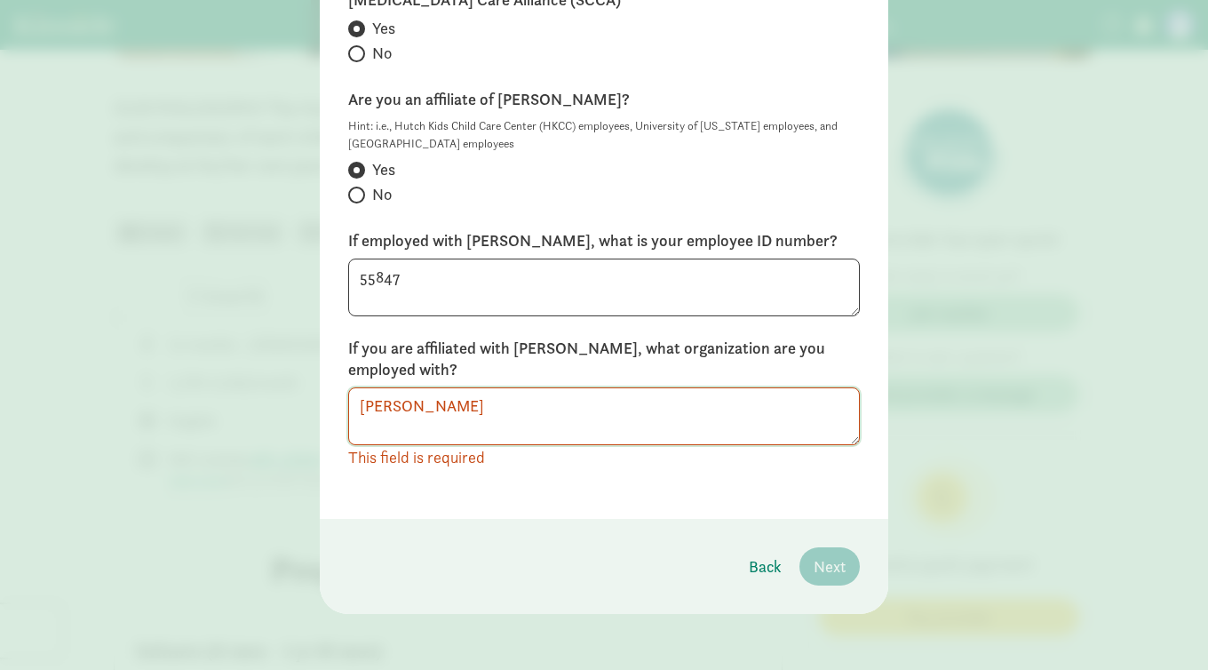
type textarea "Fred Hutch"
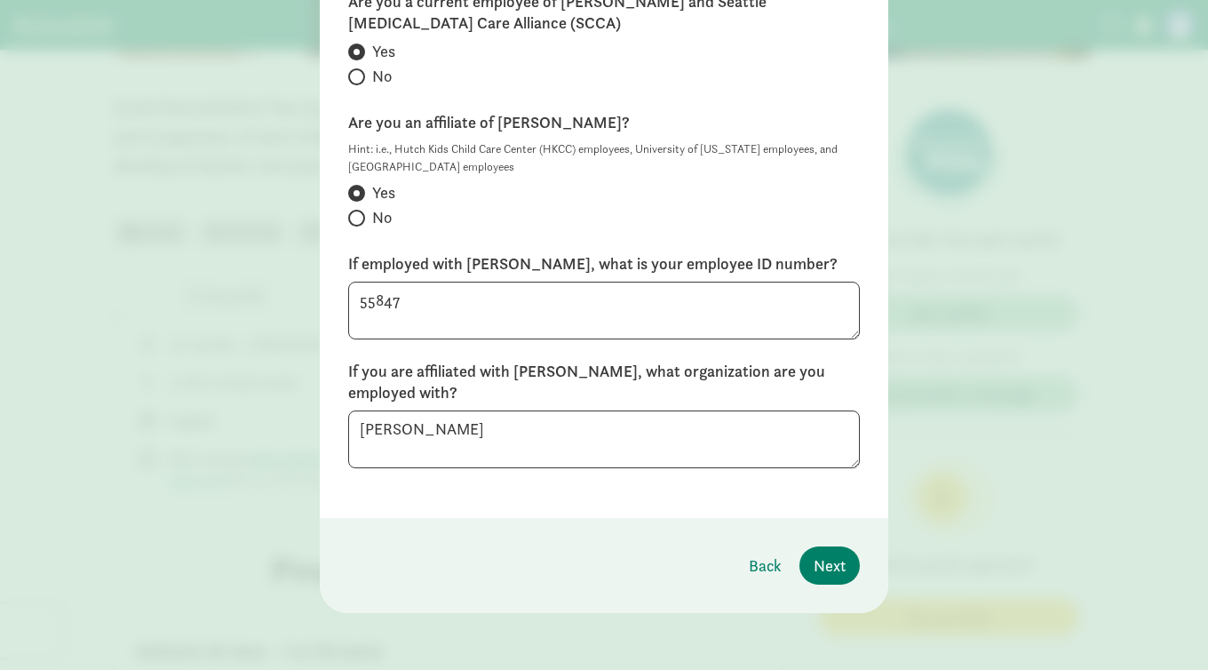
scroll to position [332, 0]
click at [849, 562] on button "Next" at bounding box center [830, 566] width 60 height 38
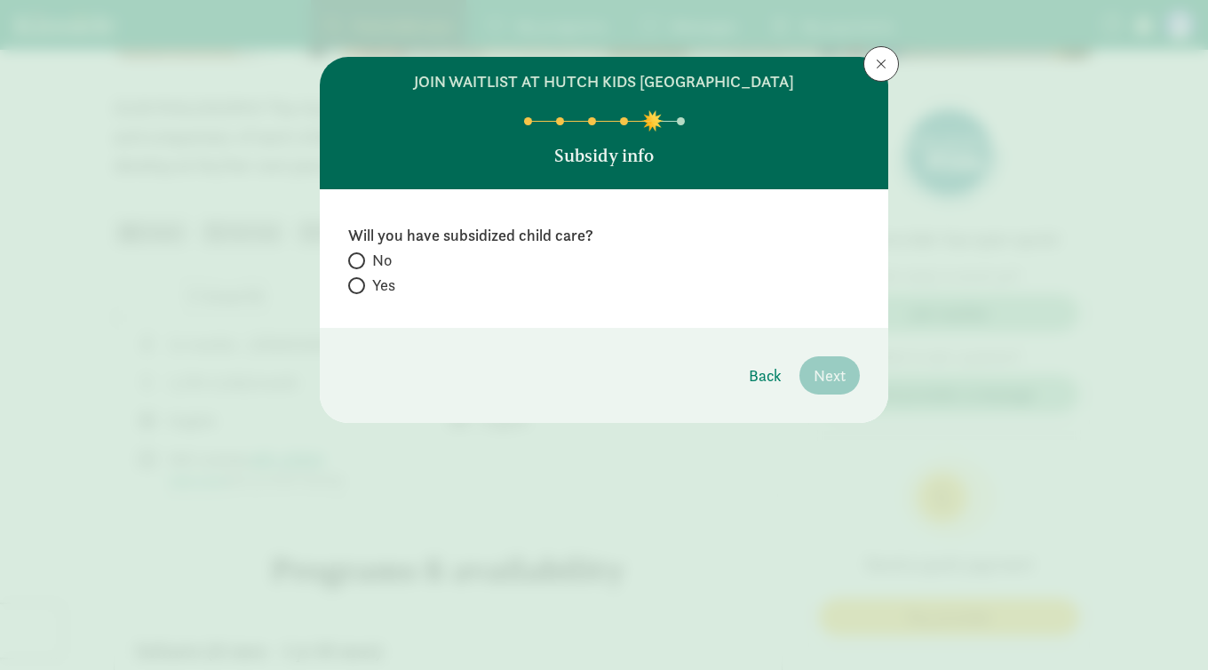
scroll to position [0, 0]
click at [356, 280] on input "Yes" at bounding box center [354, 286] width 12 height 12
radio input "true"
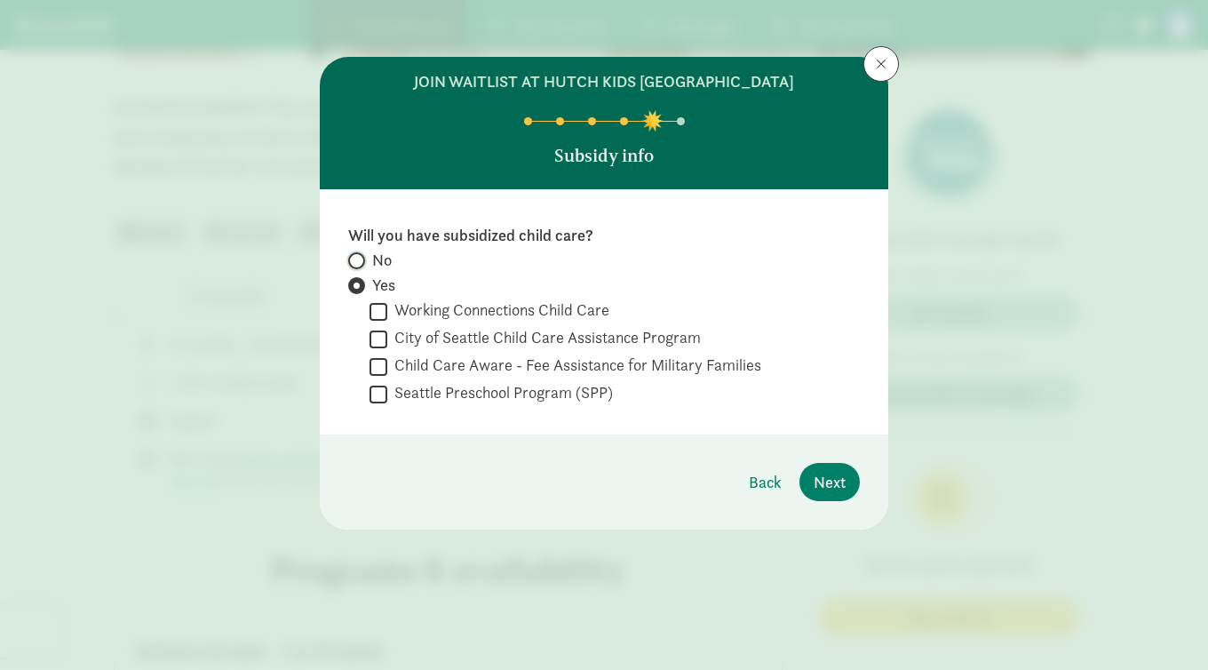
click at [353, 256] on input "No" at bounding box center [354, 261] width 12 height 12
radio input "true"
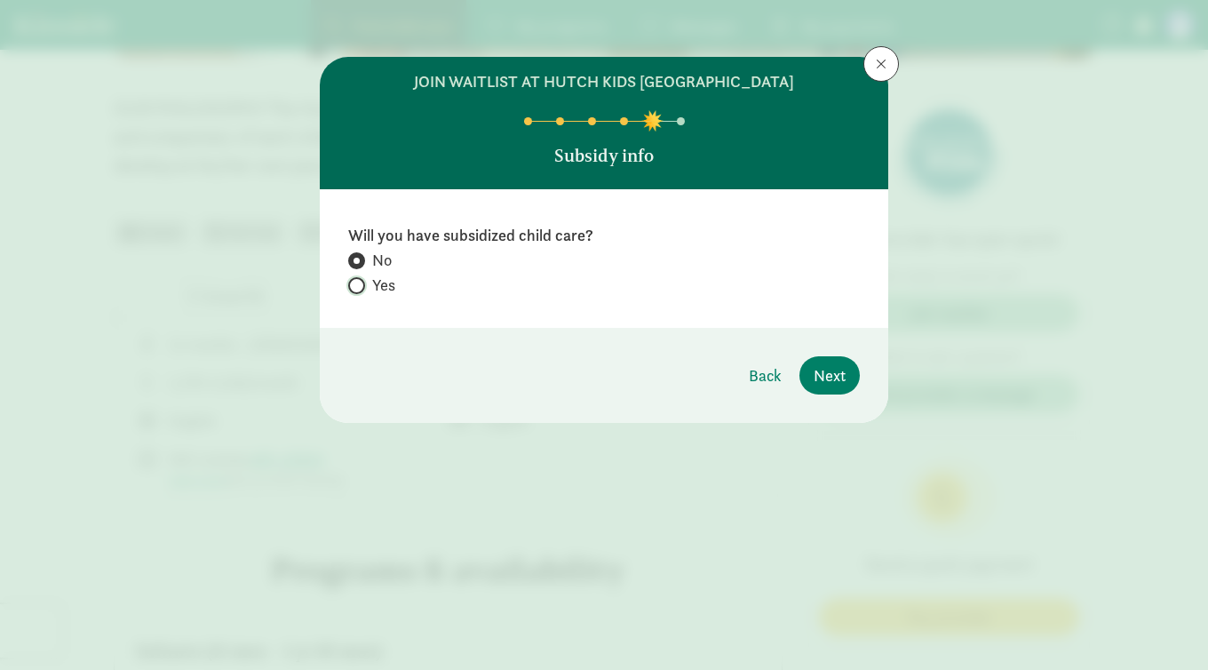
click at [354, 281] on input "Yes" at bounding box center [354, 286] width 12 height 12
radio input "true"
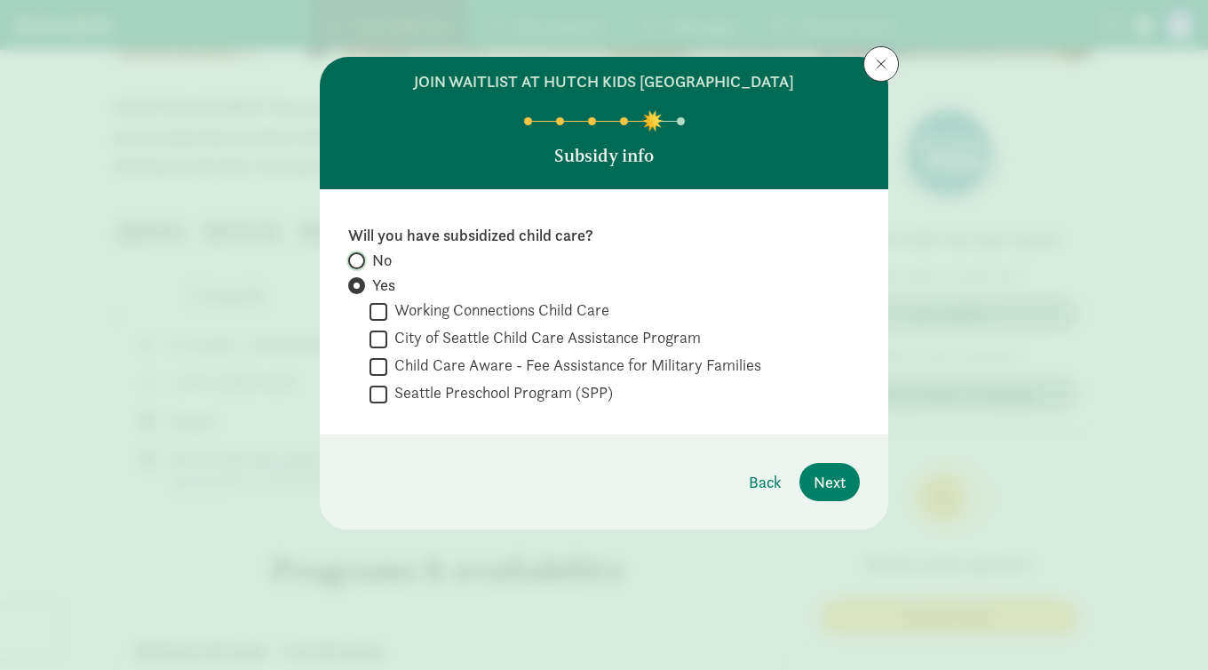
click at [355, 259] on input "No" at bounding box center [354, 261] width 12 height 12
radio input "true"
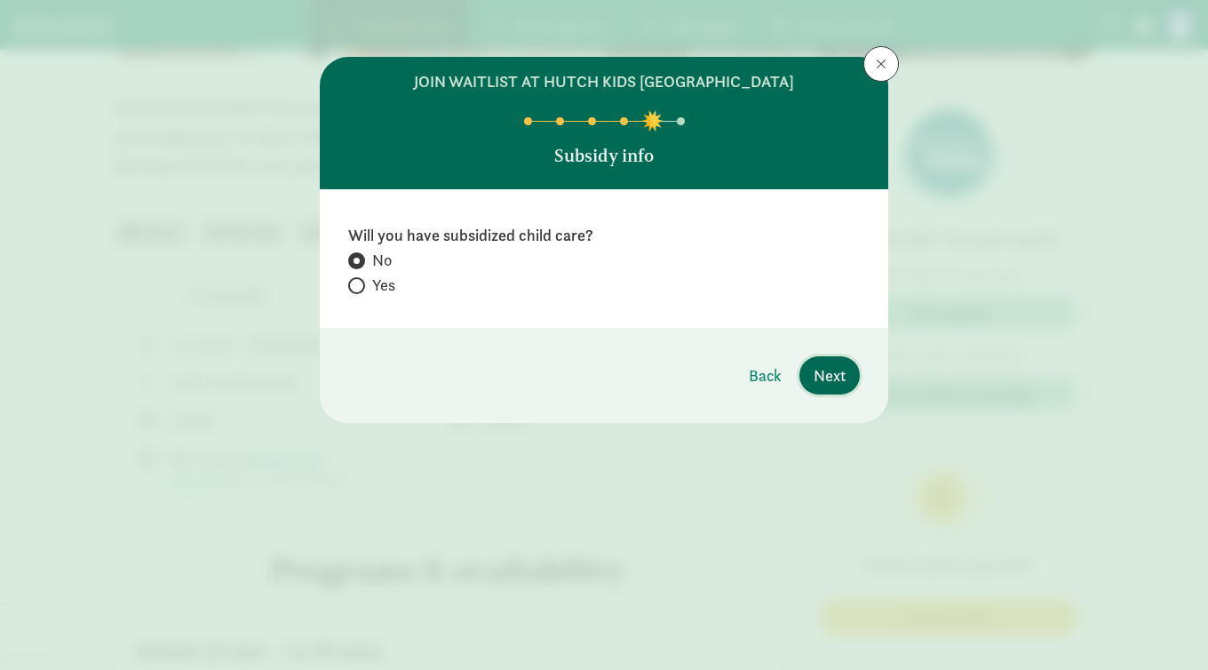
click at [815, 386] on span "Next" at bounding box center [830, 375] width 32 height 24
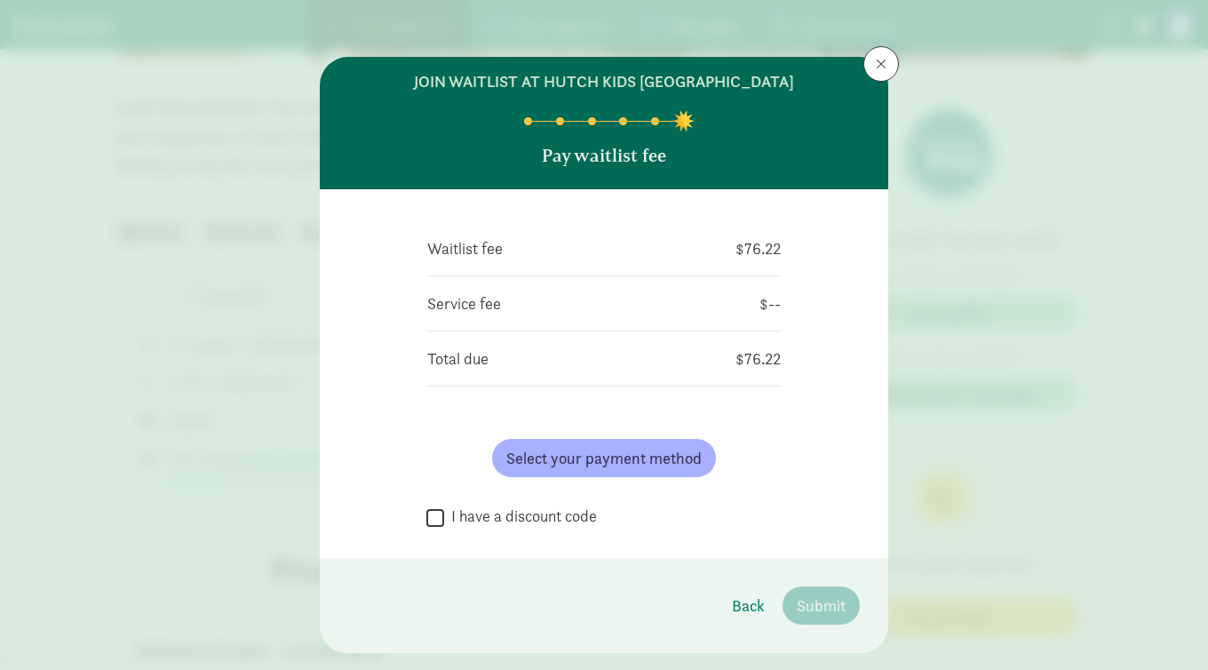
scroll to position [40, 0]
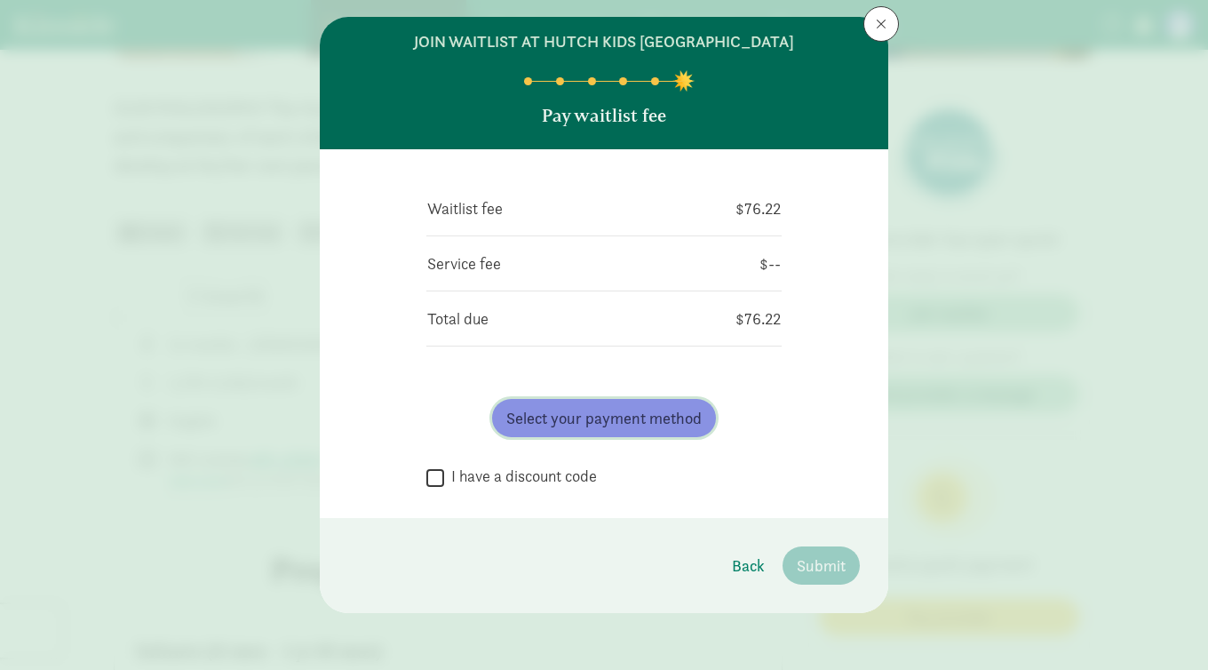
click at [618, 419] on span "Select your payment method" at bounding box center [603, 418] width 195 height 24
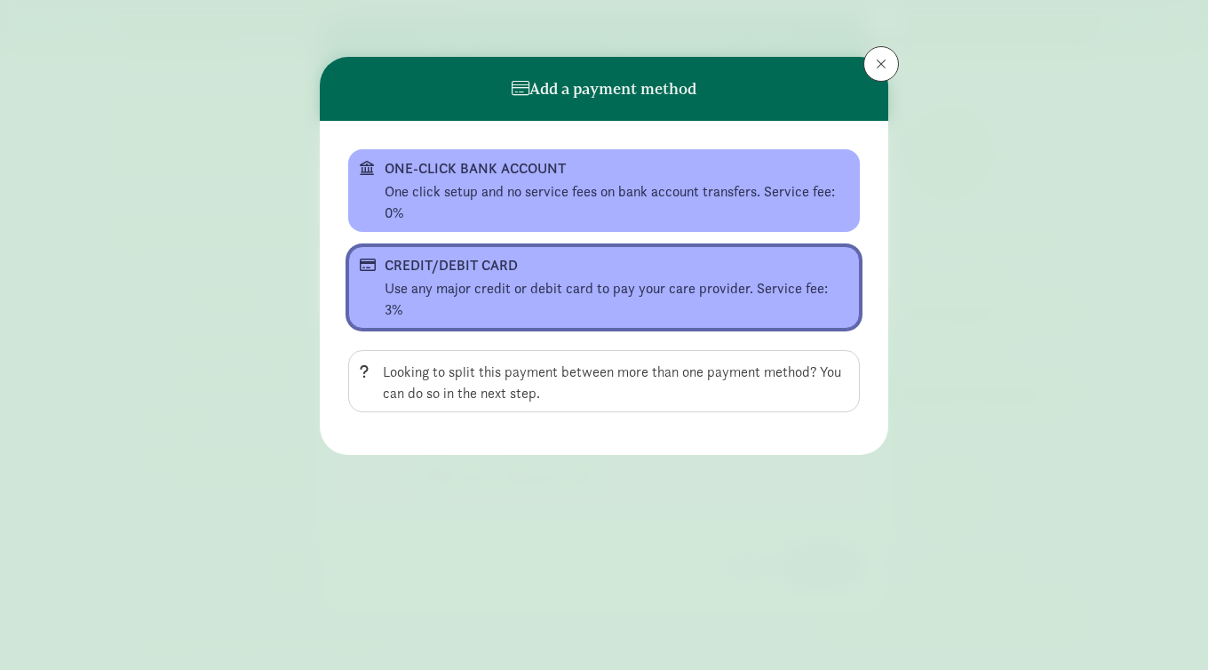
click at [522, 267] on div "CREDIT/DEBIT CARD" at bounding box center [602, 265] width 435 height 21
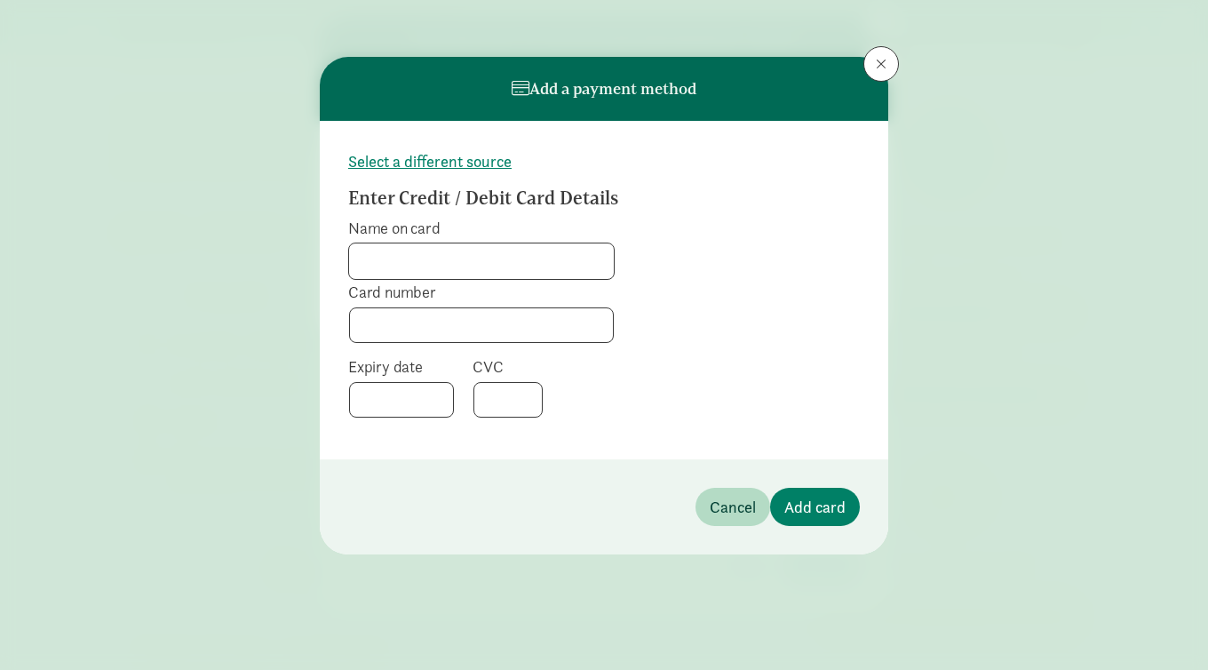
click at [516, 267] on input "Name on card" at bounding box center [481, 261] width 265 height 36
type input "David L Creed"
click at [442, 314] on div at bounding box center [481, 325] width 265 height 36
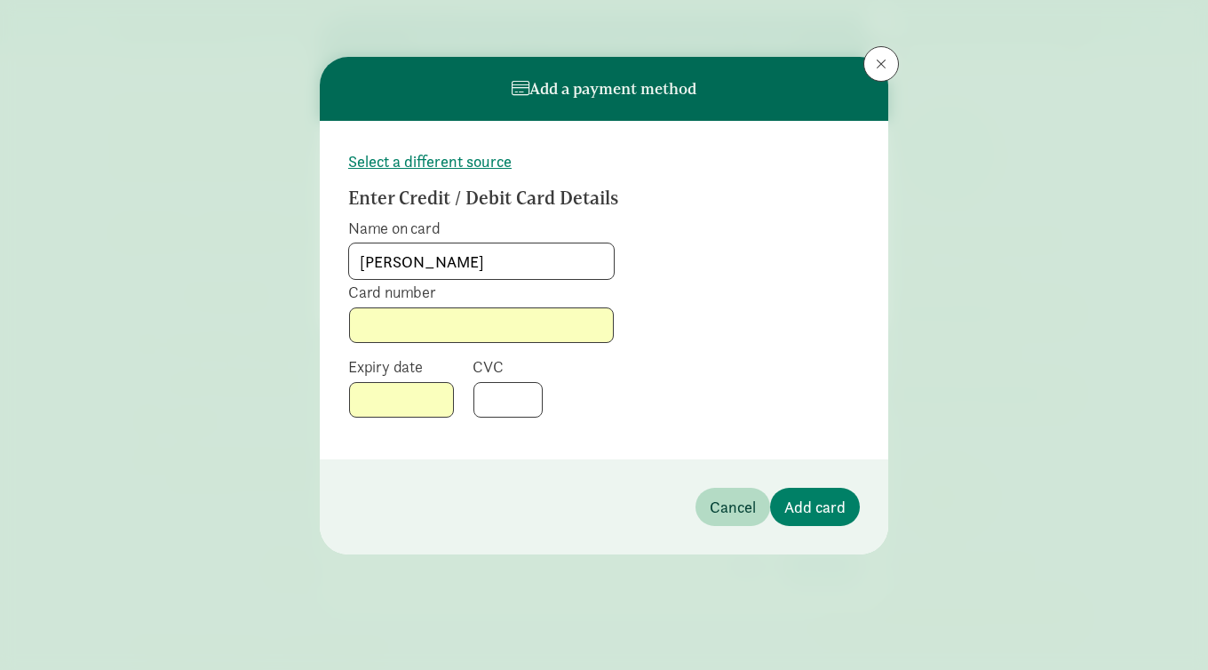
click at [588, 389] on div "Expiry date CVC" at bounding box center [481, 393] width 267 height 75
click at [826, 495] on span "Add card" at bounding box center [815, 507] width 61 height 24
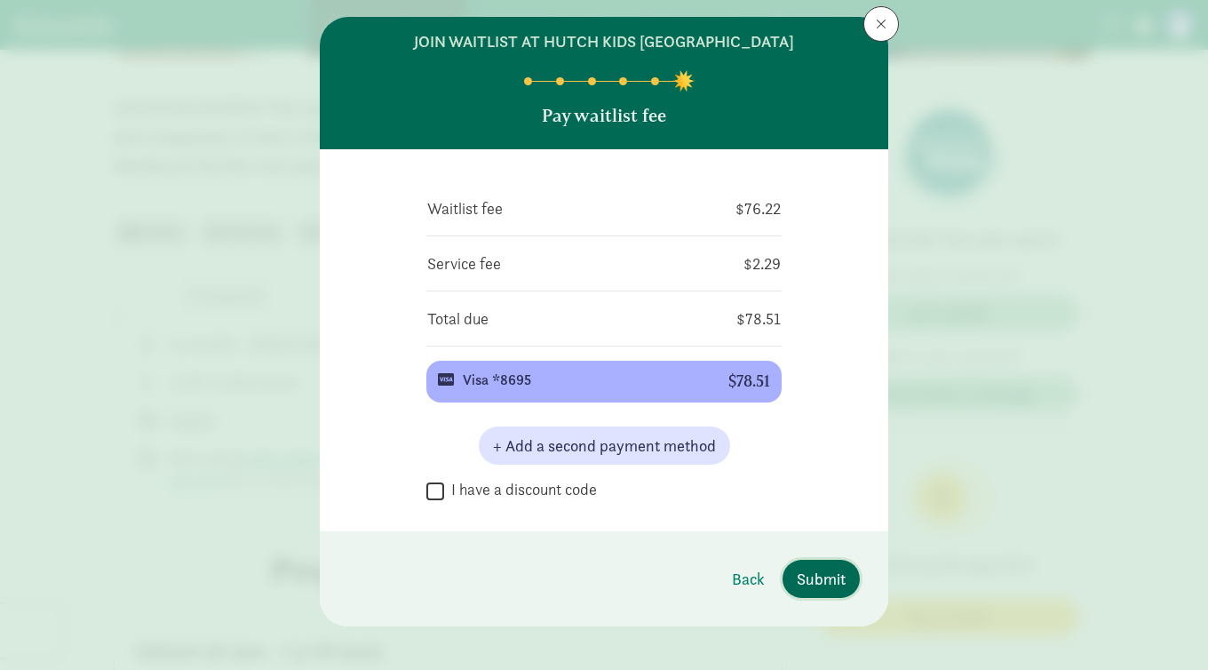
click at [795, 569] on button "Submit" at bounding box center [821, 579] width 77 height 38
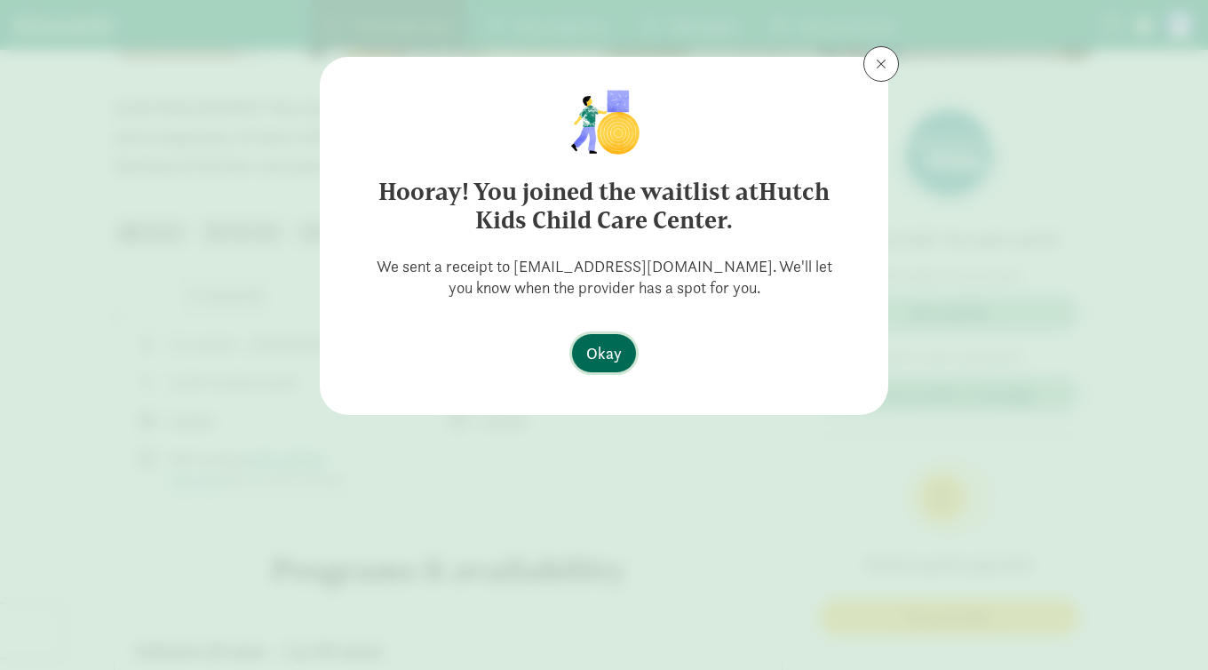
click at [610, 354] on span "Okay" at bounding box center [604, 353] width 36 height 24
